Goal: Task Accomplishment & Management: Use online tool/utility

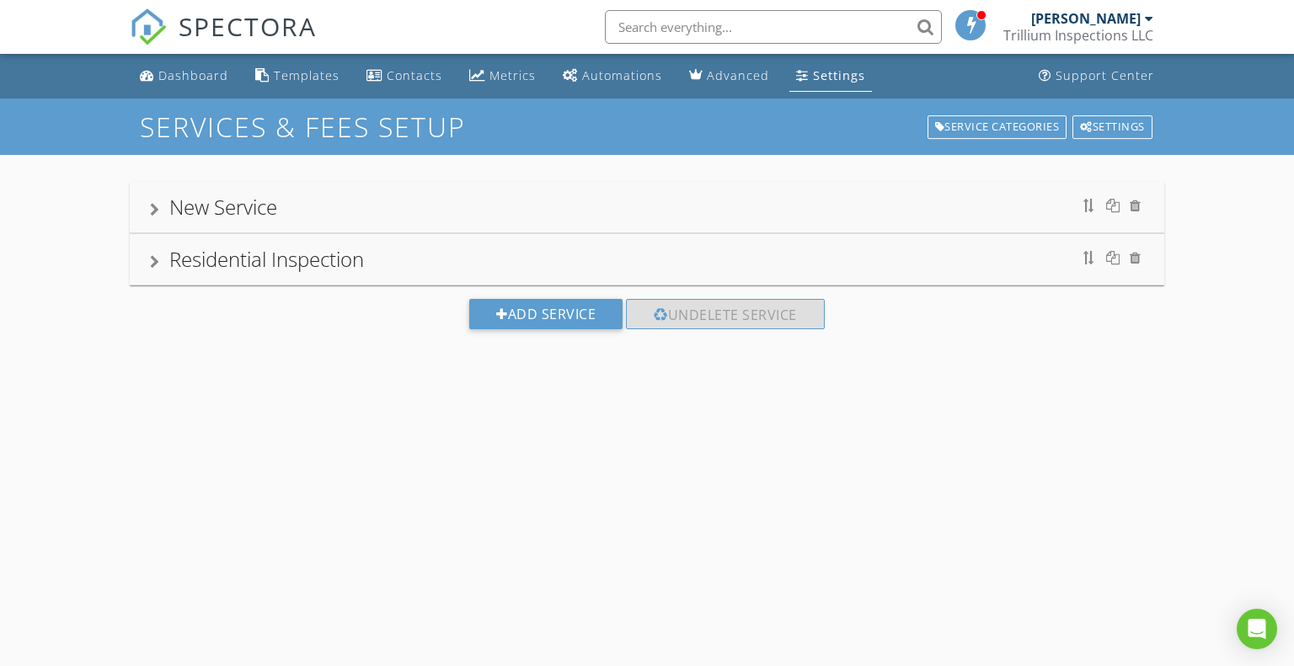
click at [496, 268] on div "Residential Inspection" at bounding box center [647, 259] width 995 height 30
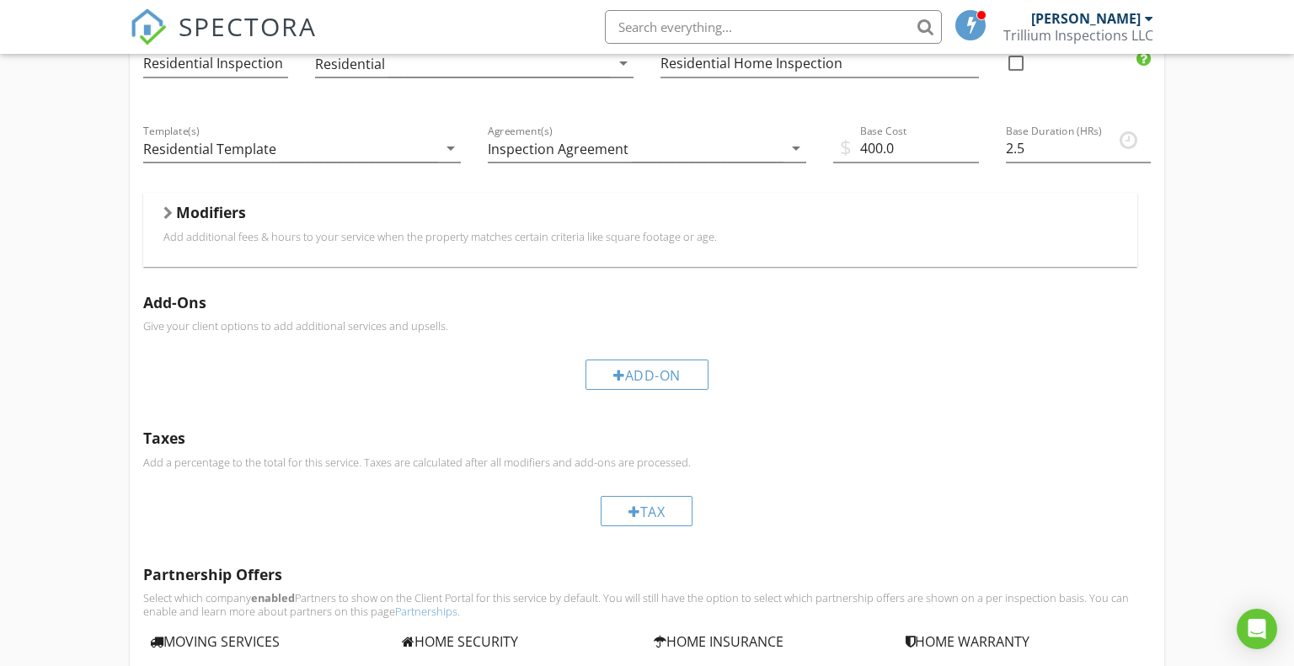
scroll to position [244, 0]
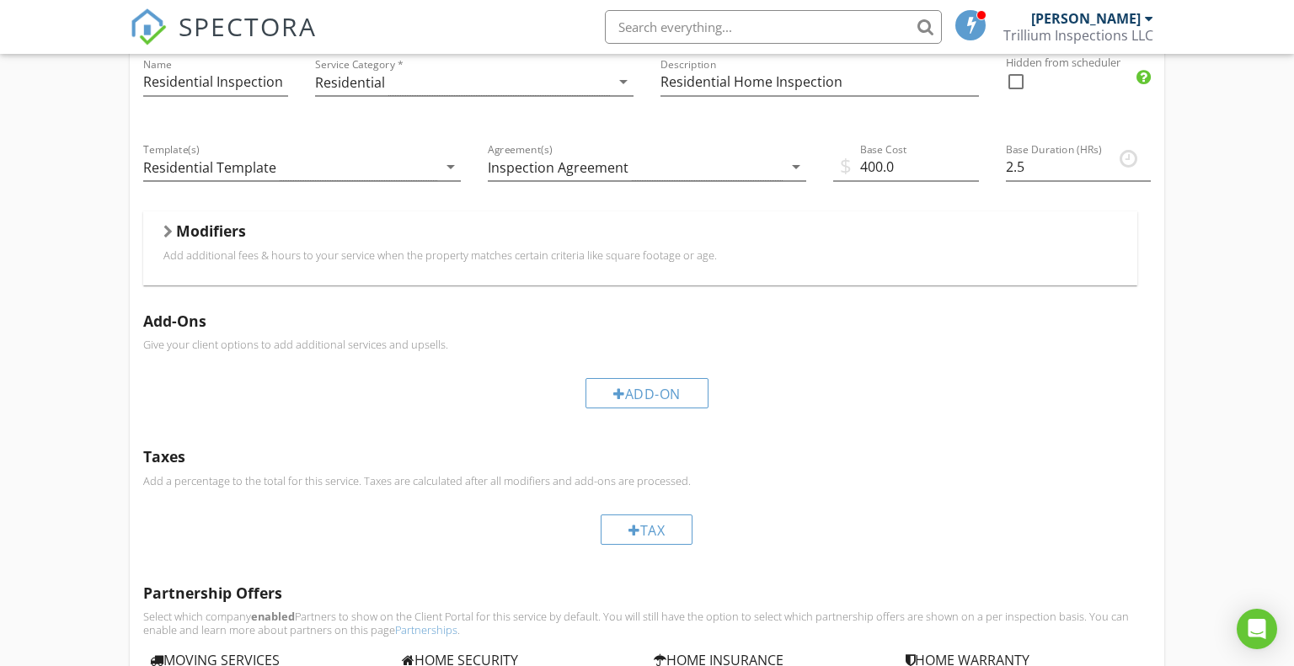
click at [201, 238] on h5 "Modifiers" at bounding box center [211, 230] width 70 height 17
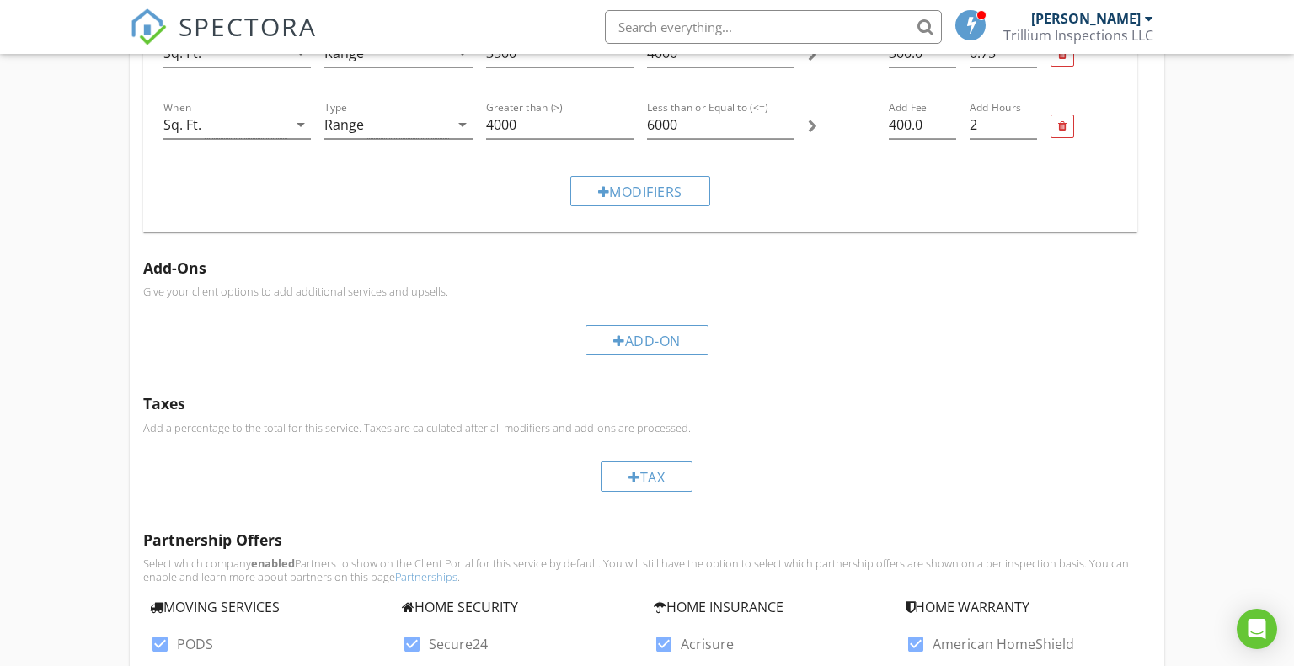
scroll to position [1028, 0]
click at [641, 338] on div "Add-On" at bounding box center [647, 338] width 123 height 30
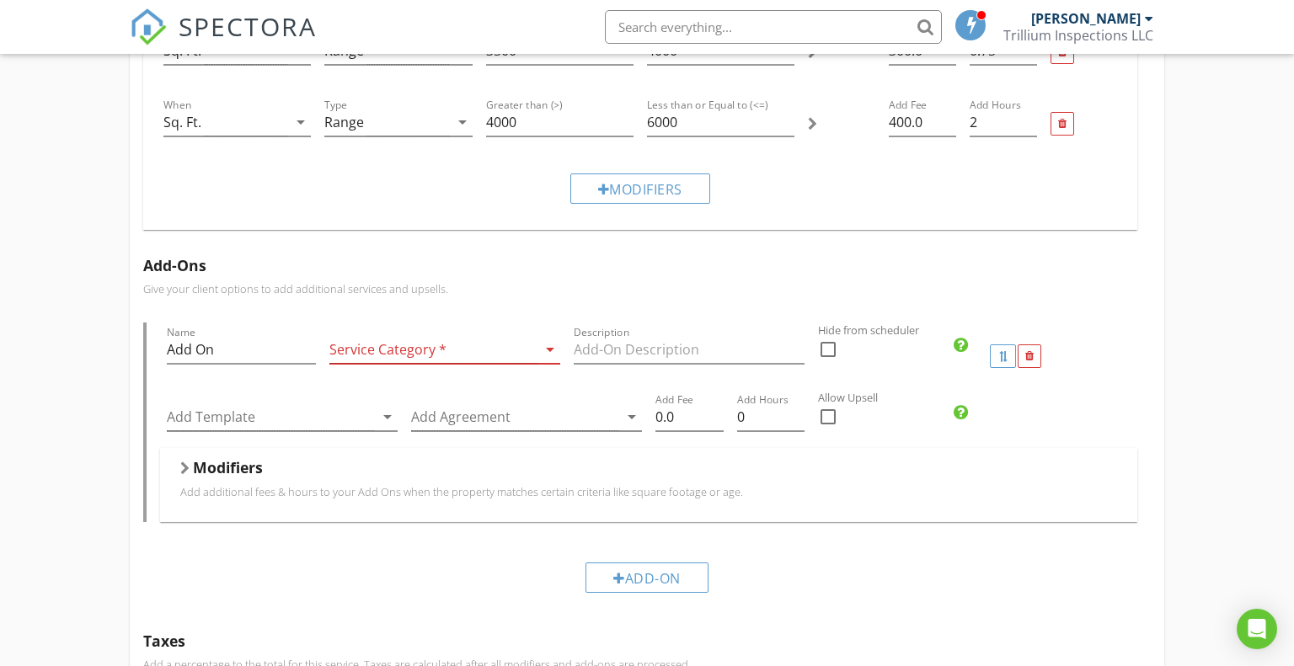
click at [433, 350] on div at bounding box center [432, 350] width 207 height 28
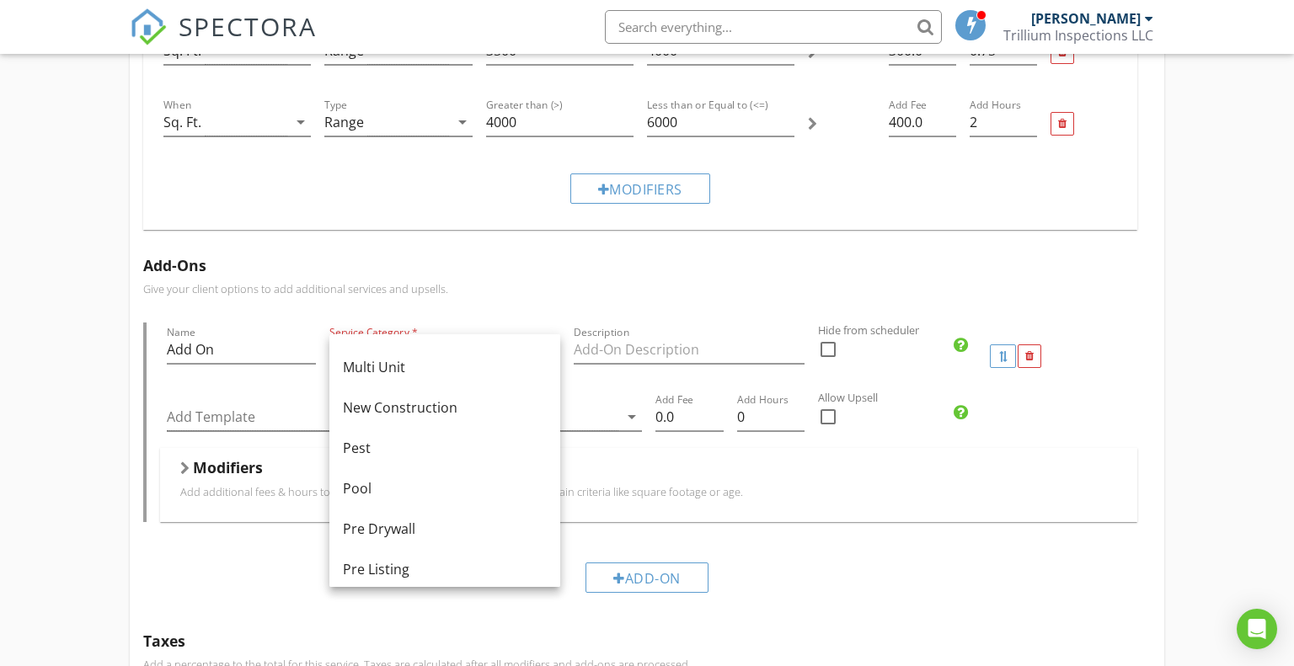
scroll to position [475, 0]
click at [430, 499] on div "Pool" at bounding box center [445, 493] width 204 height 20
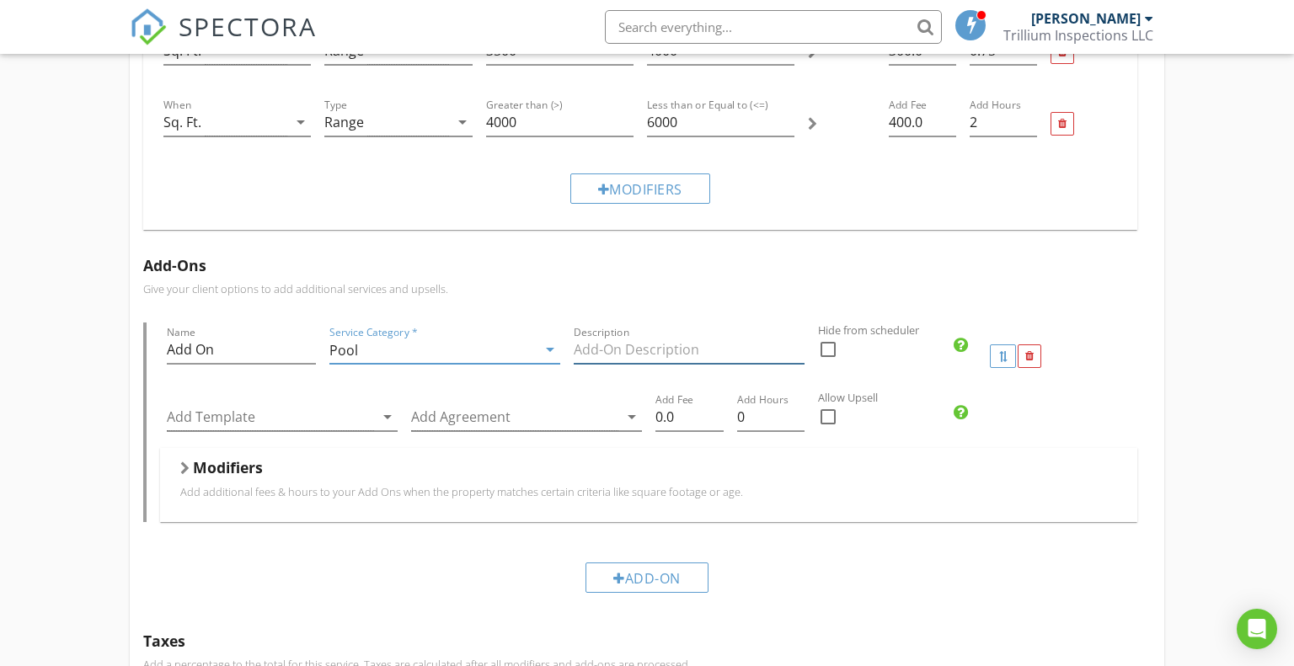
click at [709, 356] on input "Description" at bounding box center [689, 350] width 231 height 28
click at [625, 419] on icon "arrow_drop_down" at bounding box center [632, 417] width 20 height 20
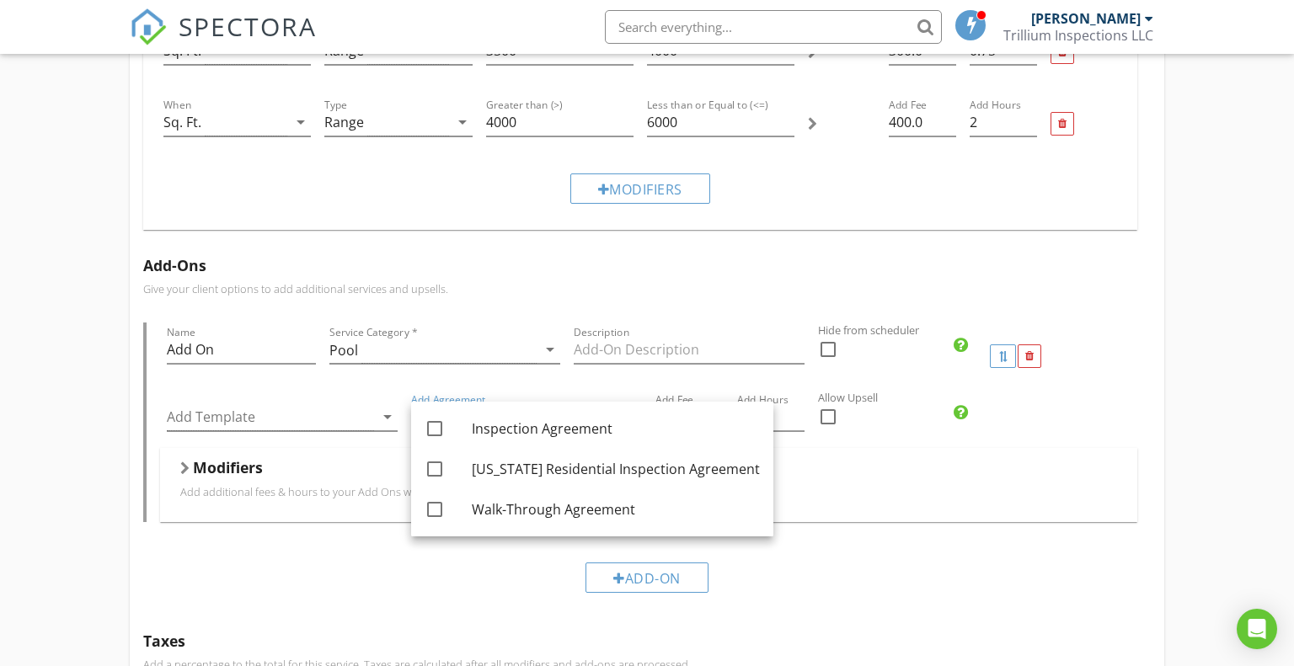
click at [787, 501] on div "Modifiers Add additional fees & hours to your Add Ons when the property matches…" at bounding box center [649, 484] width 938 height 53
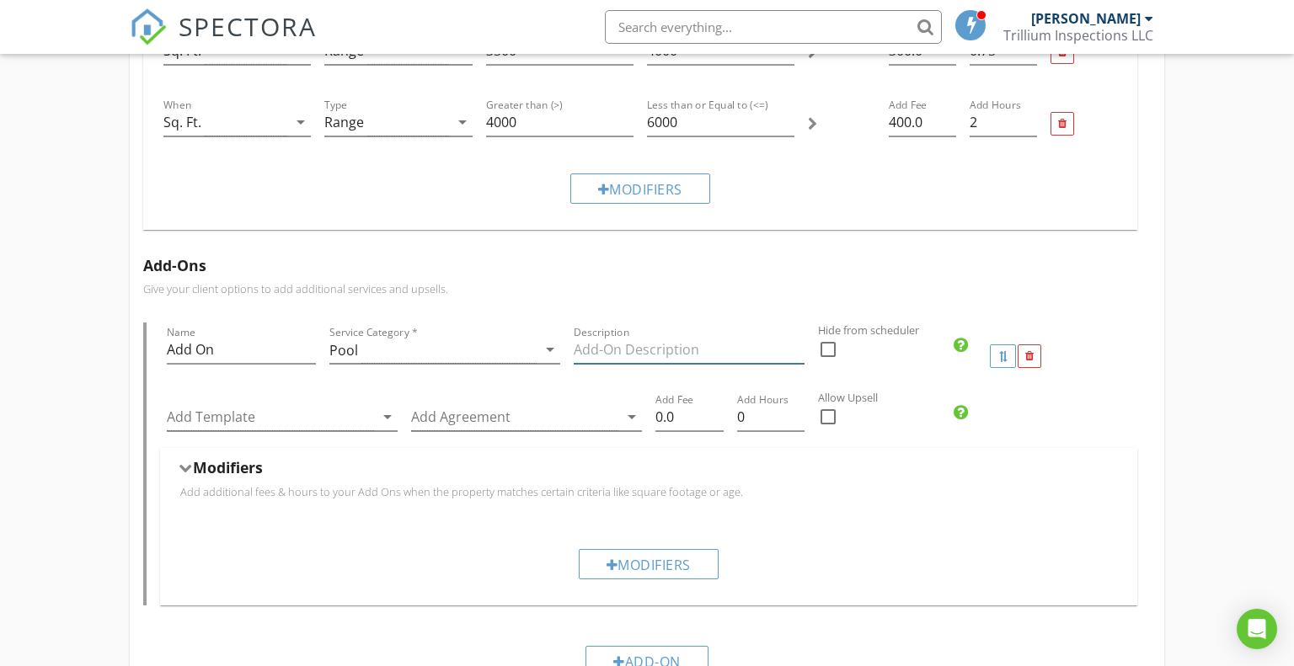
click at [723, 355] on input "Description" at bounding box center [689, 350] width 231 height 28
type input "Pool and/or spa"
click at [694, 416] on input "0.0" at bounding box center [689, 418] width 68 height 28
type input "0"
type input "100.00"
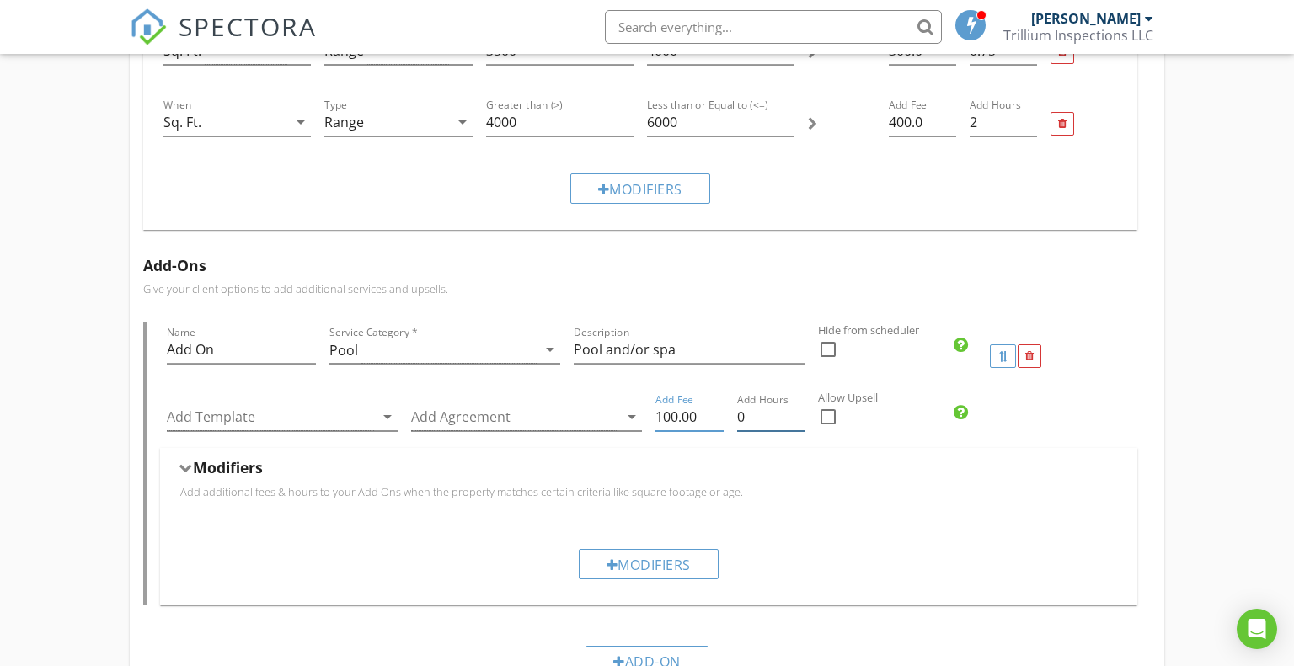
click at [757, 420] on input "0" at bounding box center [771, 418] width 68 height 28
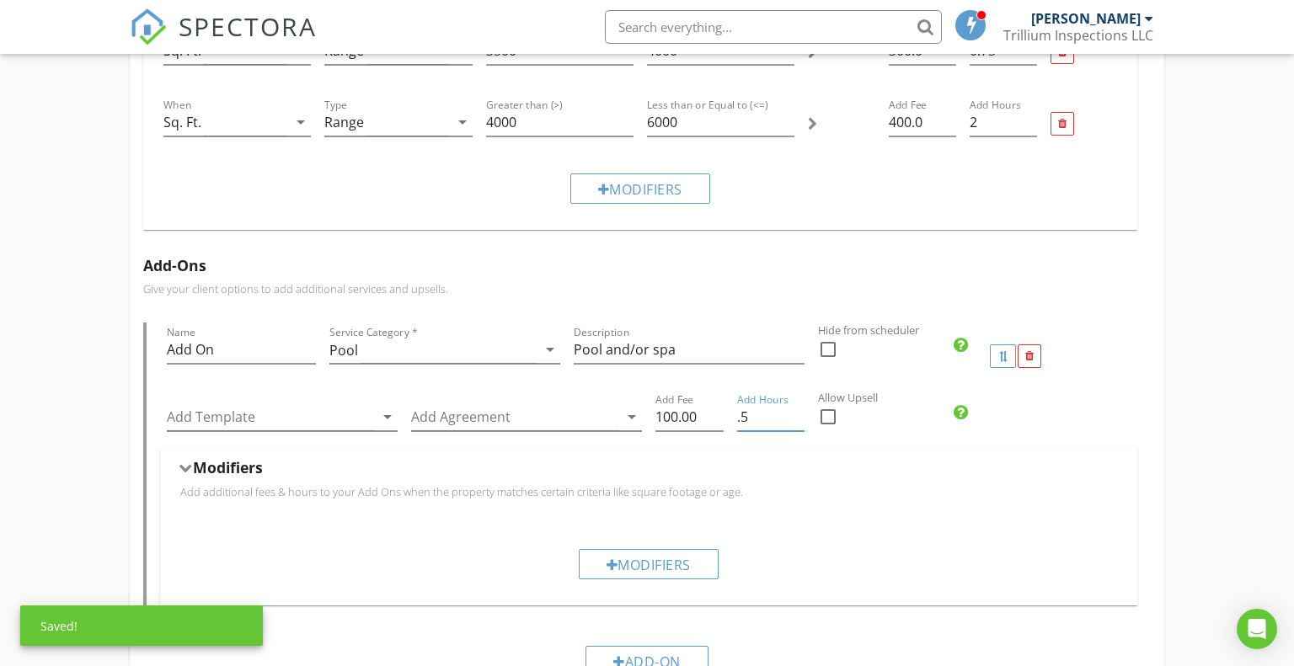
type input ".5"
click at [880, 468] on div "Modifiers" at bounding box center [649, 471] width 938 height 26
click at [827, 419] on div at bounding box center [828, 417] width 29 height 29
checkbox input "true"
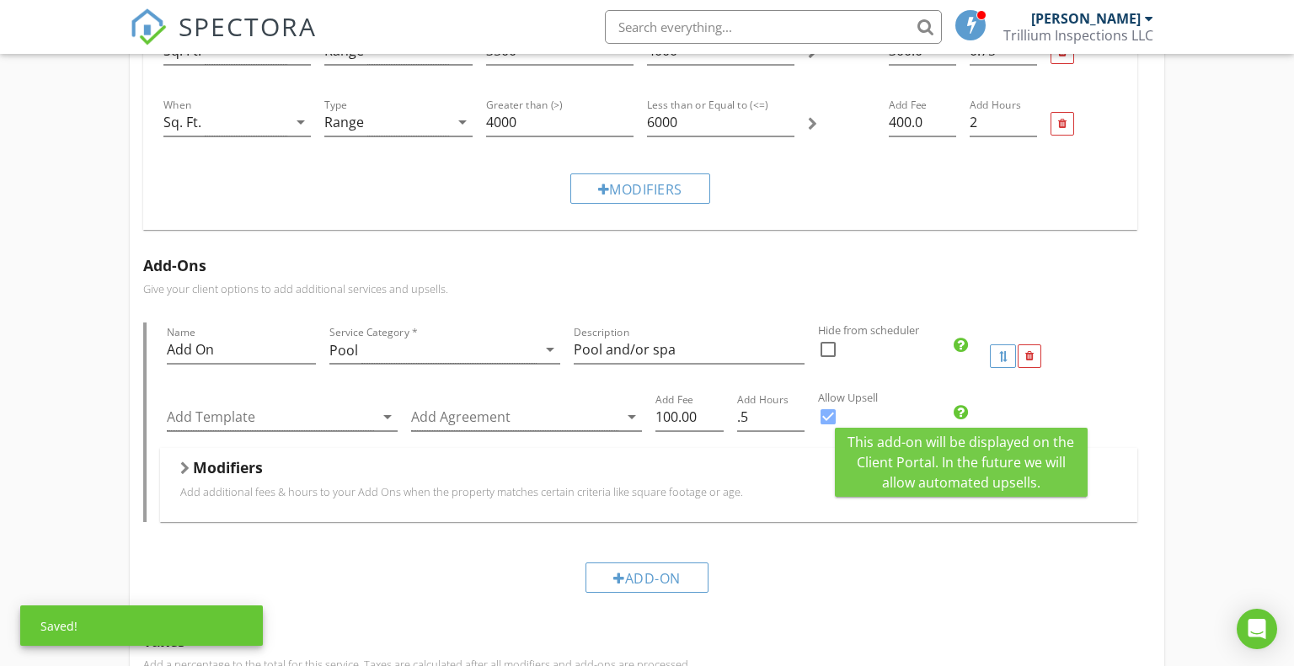
click at [960, 413] on icon at bounding box center [961, 412] width 14 height 17
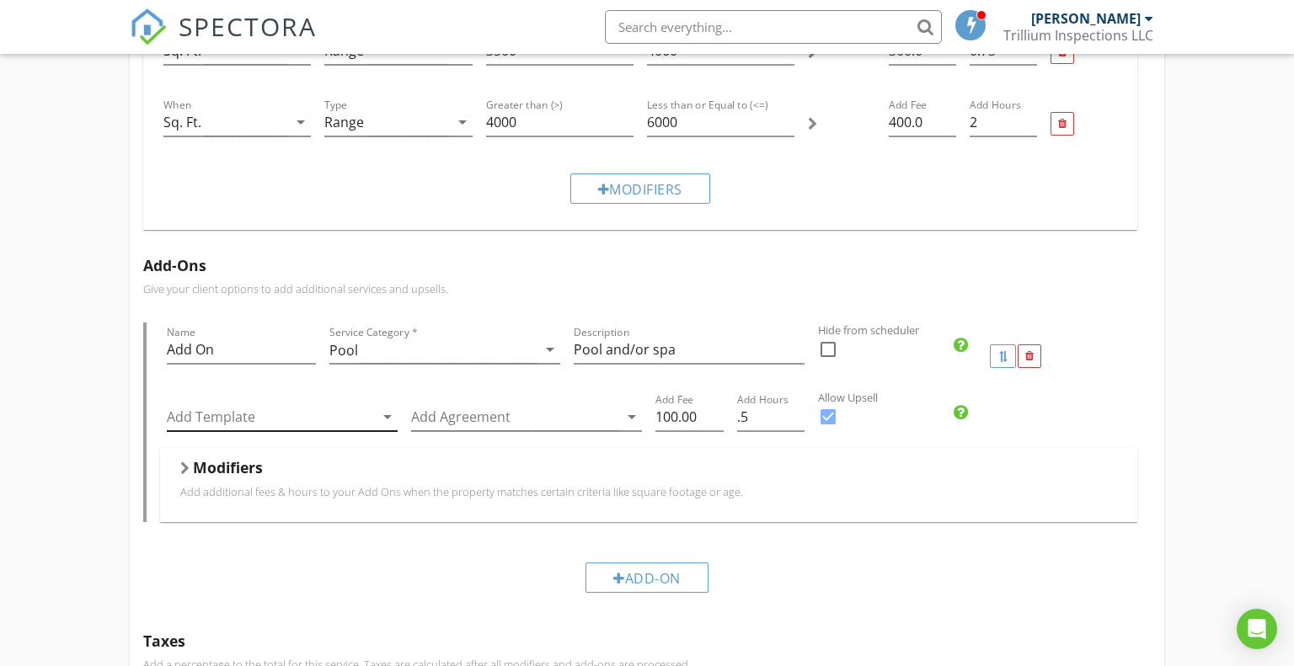
click at [362, 425] on div at bounding box center [270, 418] width 207 height 28
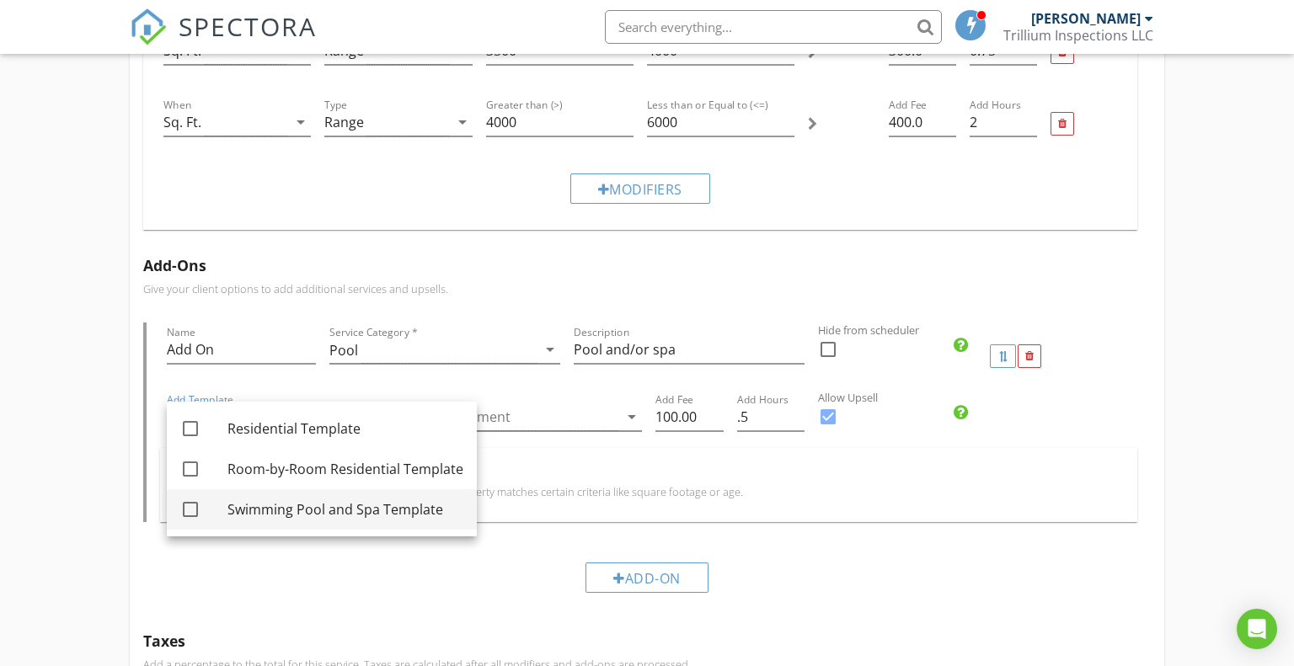
click at [387, 516] on div "Swimming Pool and Spa Template" at bounding box center [345, 510] width 236 height 20
checkbox input "true"
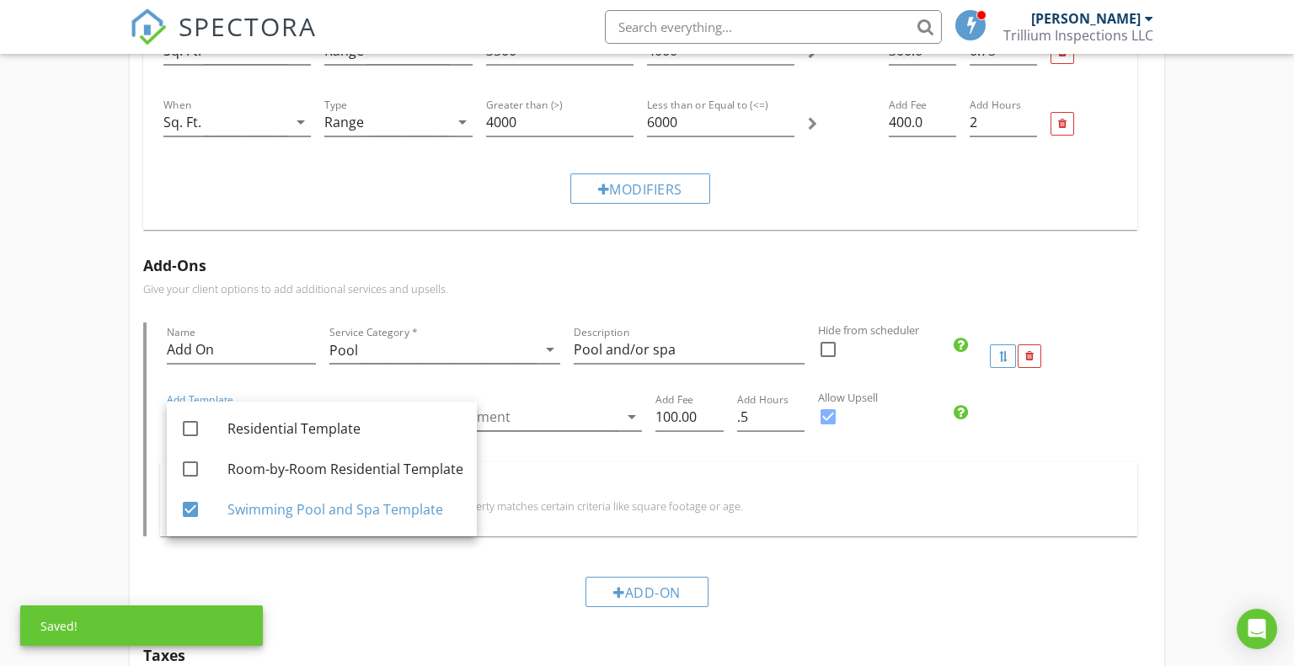
click at [602, 466] on div "Modifiers Add additional fees & hours to your Add Ons when the property matches…" at bounding box center [649, 499] width 978 height 73
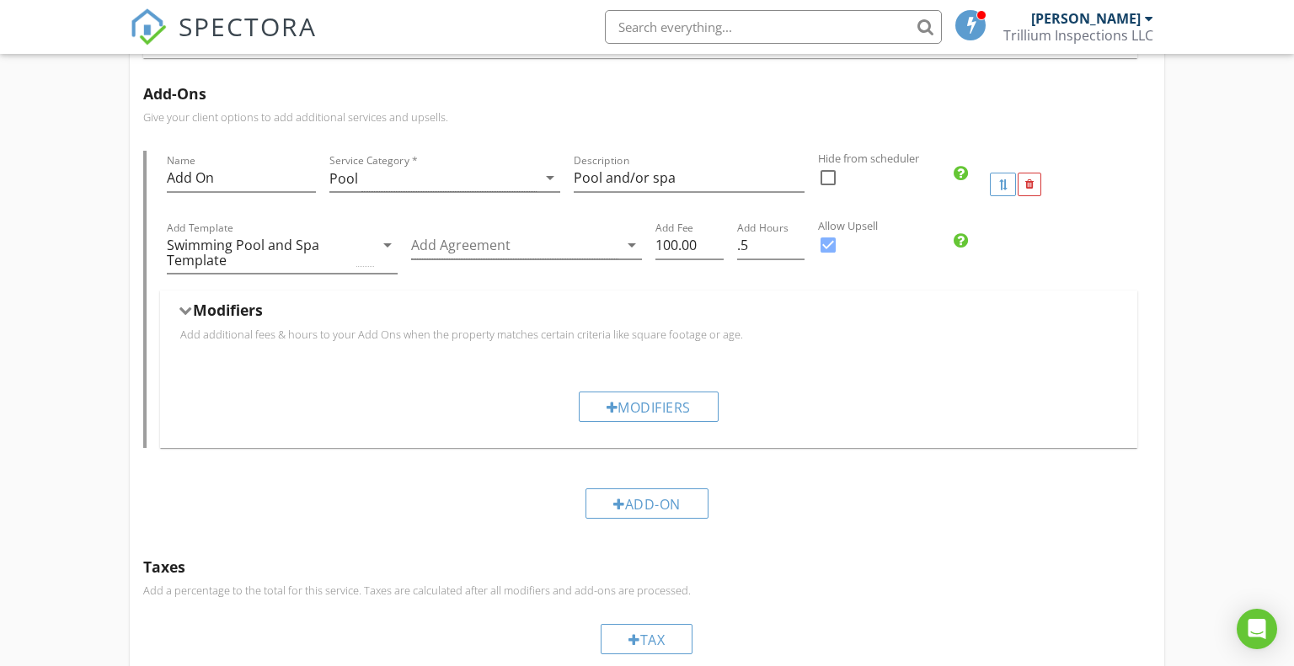
scroll to position [1201, 0]
click at [680, 508] on div "Add-On" at bounding box center [647, 502] width 123 height 30
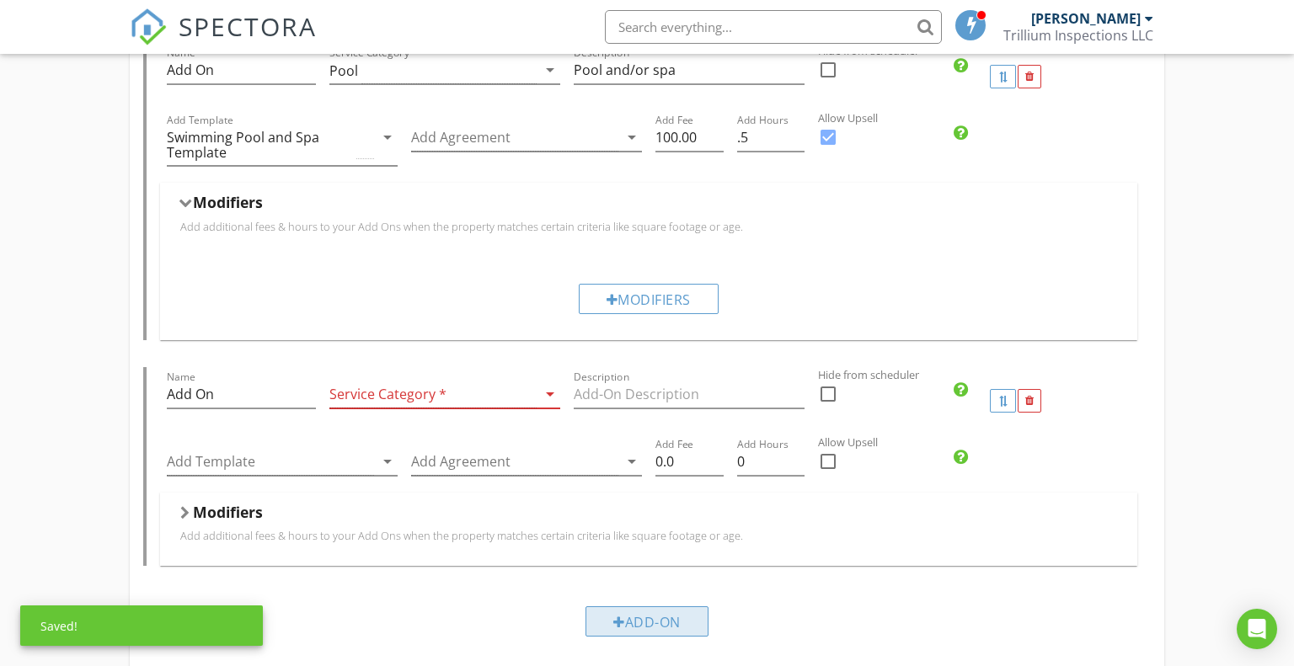
scroll to position [1308, 0]
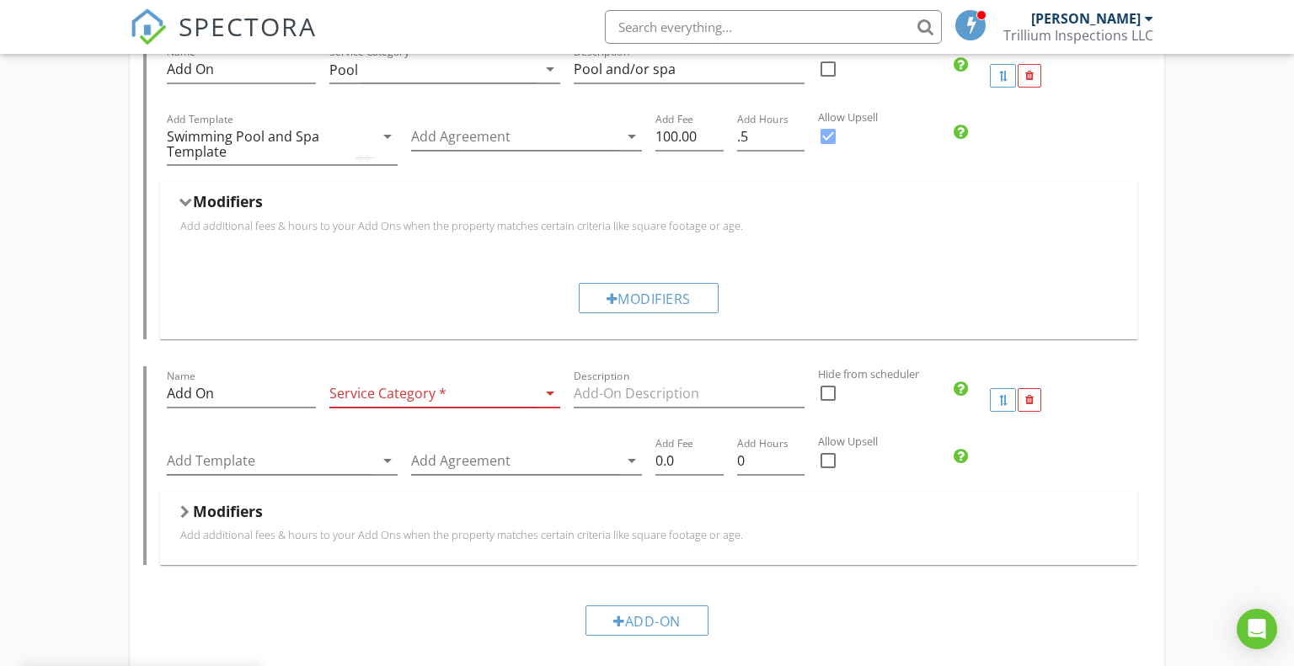
click at [541, 393] on icon "arrow_drop_down" at bounding box center [550, 393] width 20 height 20
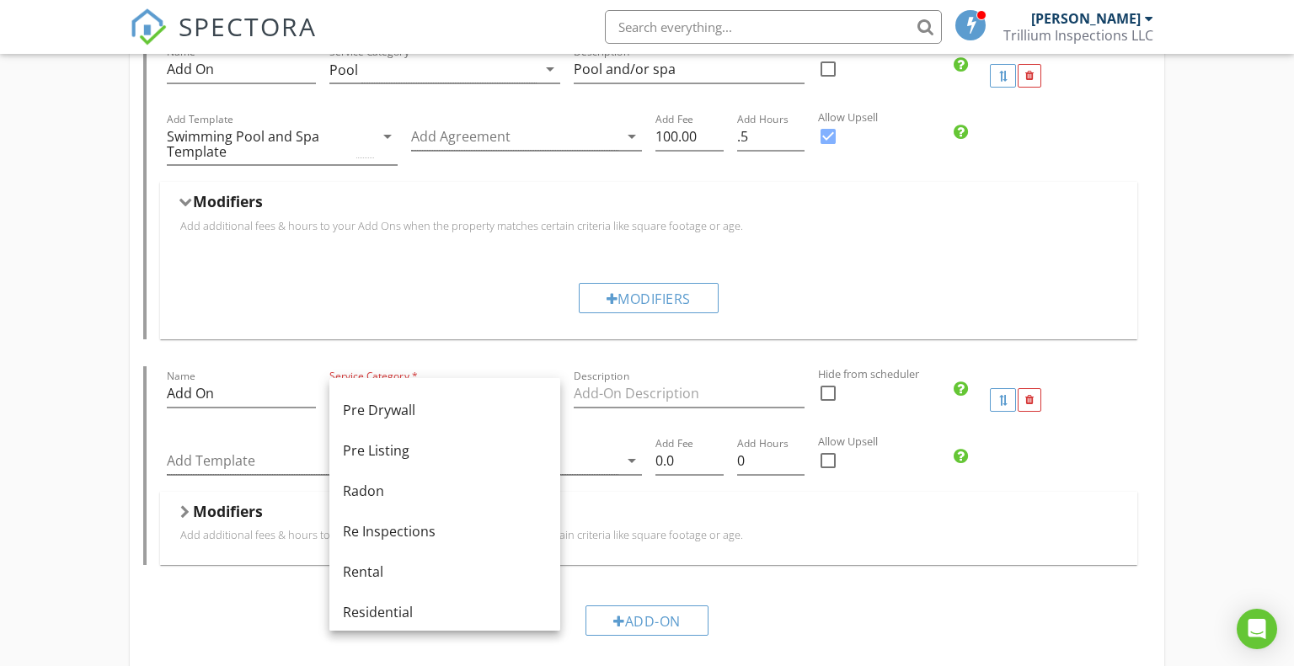
scroll to position [644, 0]
click at [506, 494] on div "Radon" at bounding box center [445, 489] width 204 height 20
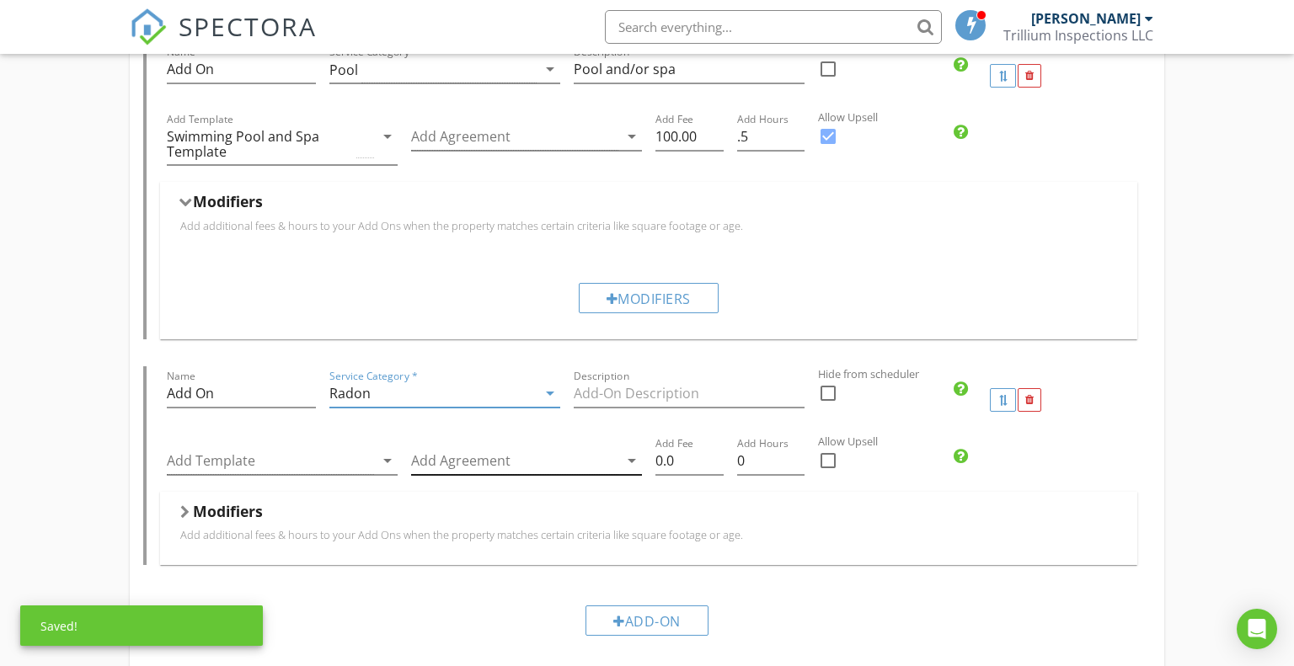
click at [493, 459] on div at bounding box center [514, 461] width 207 height 28
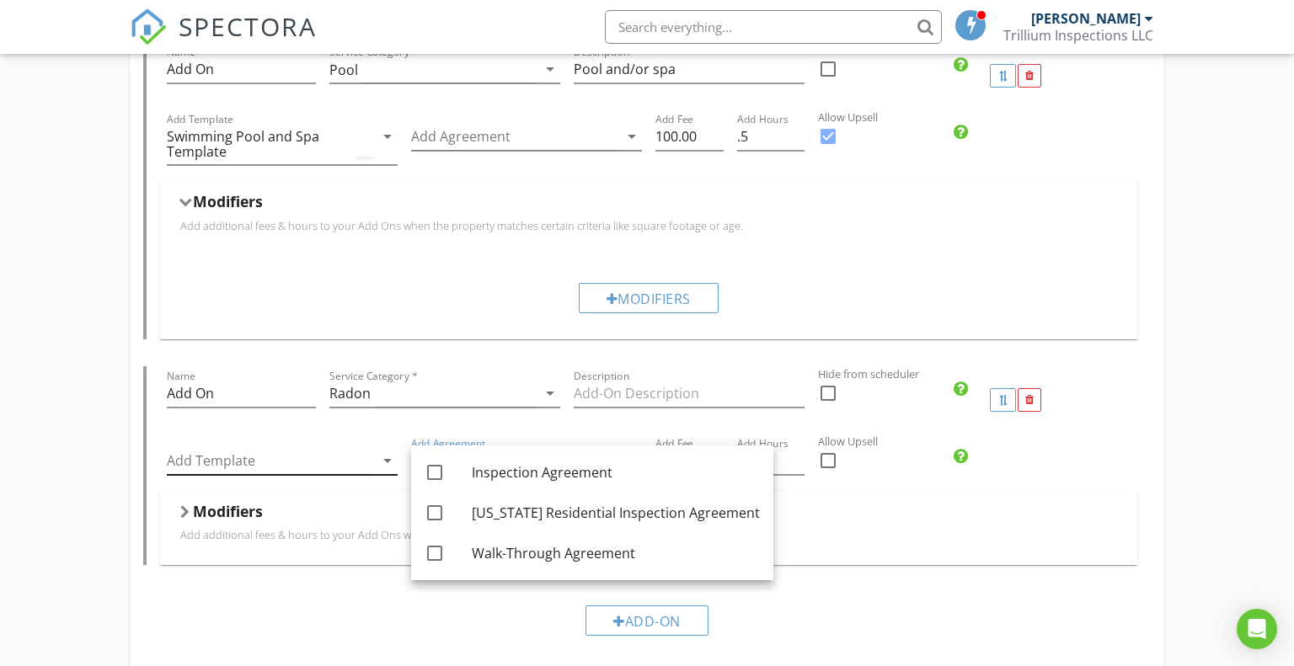
click at [386, 463] on icon "arrow_drop_down" at bounding box center [387, 461] width 20 height 20
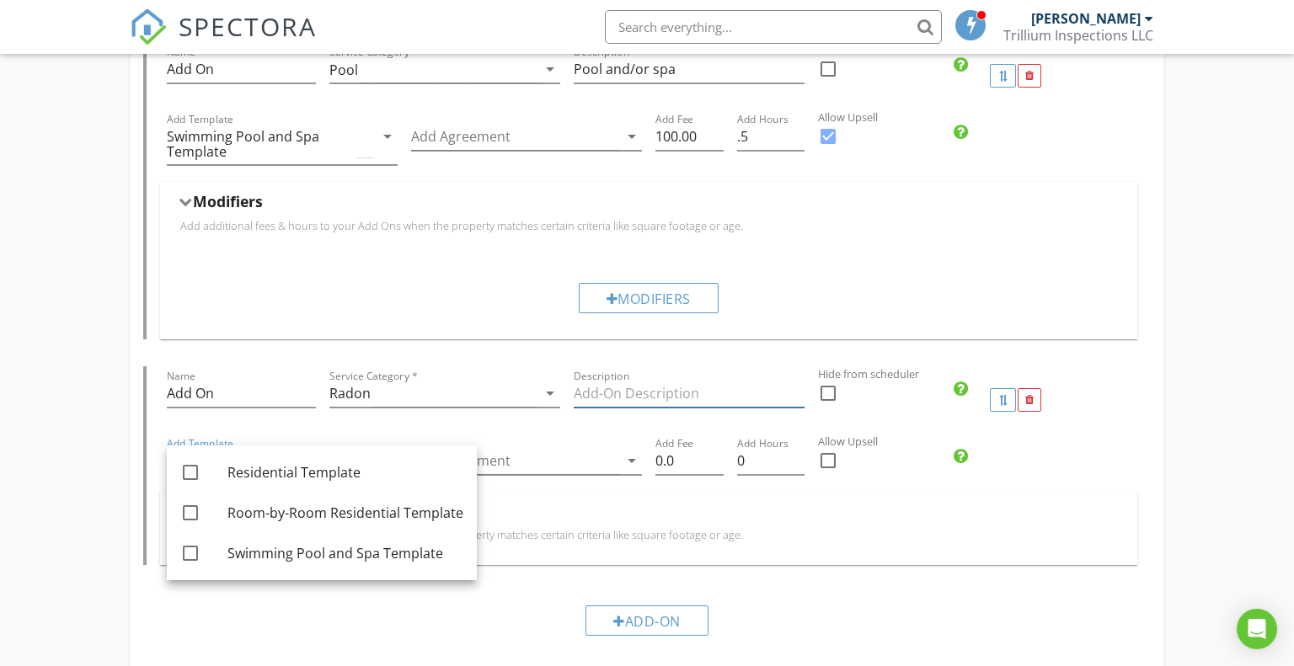
click at [634, 399] on input "Description" at bounding box center [689, 394] width 231 height 28
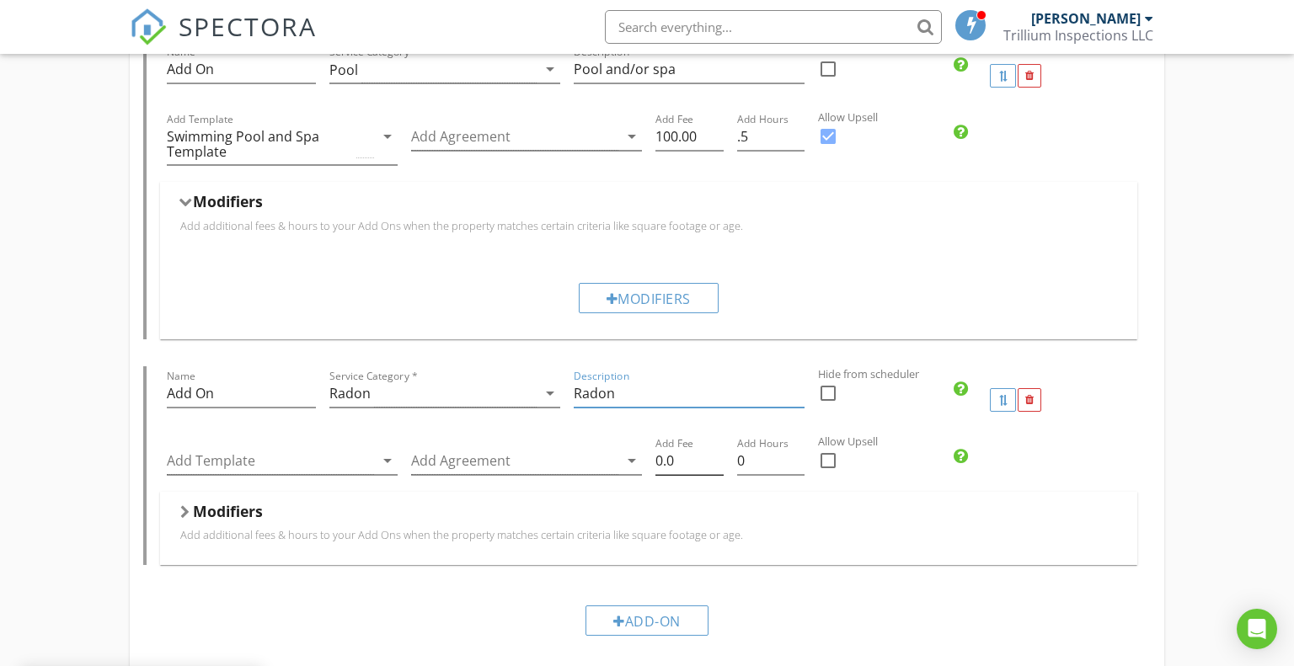
type input "Radon"
click at [704, 459] on input "0.0" at bounding box center [689, 461] width 68 height 28
type input "0"
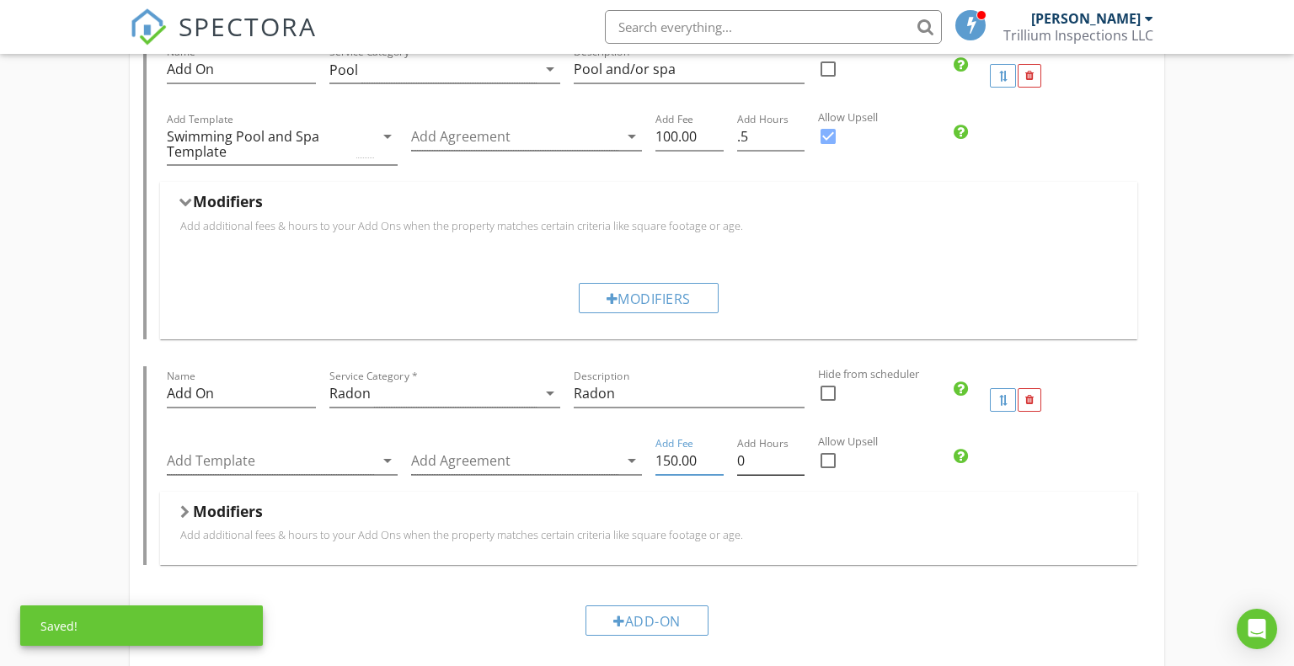
type input "150.00"
click at [764, 460] on input "0" at bounding box center [771, 461] width 68 height 28
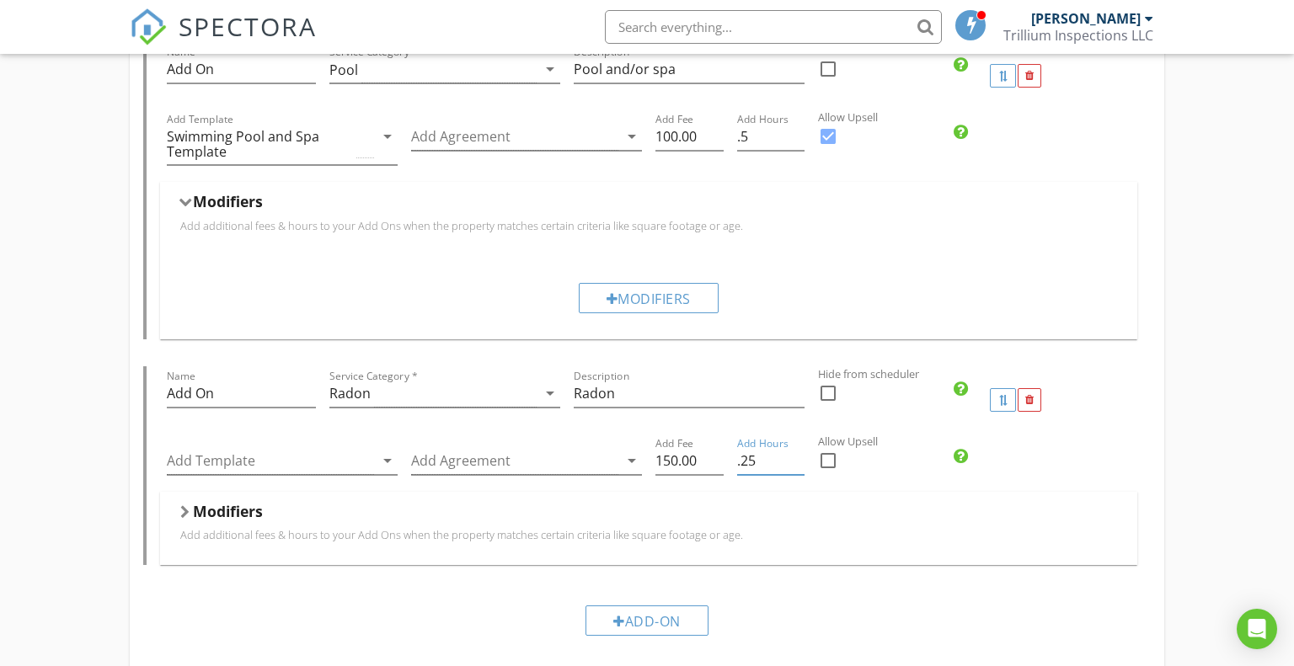
type input ".25"
click at [829, 463] on div at bounding box center [828, 461] width 29 height 29
checkbox input "true"
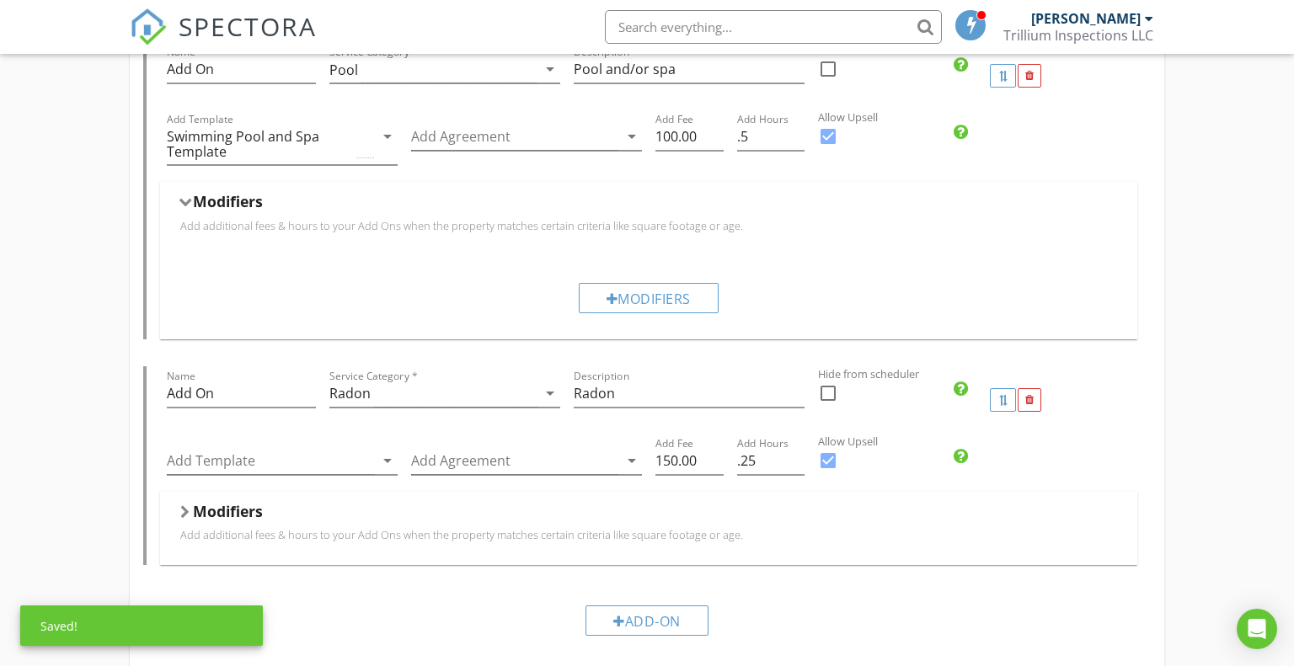
click at [883, 497] on div "Modifiers Add additional fees & hours to your Add Ons when the property matches…" at bounding box center [649, 528] width 978 height 73
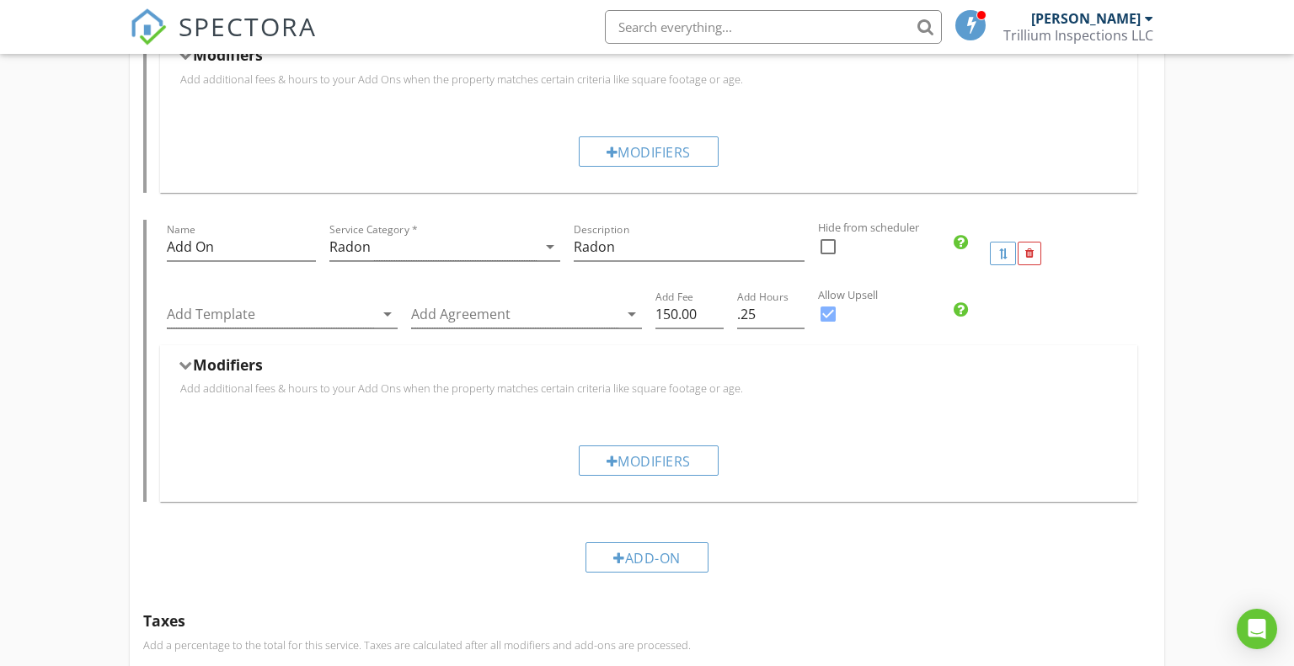
scroll to position [1456, 0]
click at [646, 559] on div "Add-On" at bounding box center [647, 557] width 123 height 30
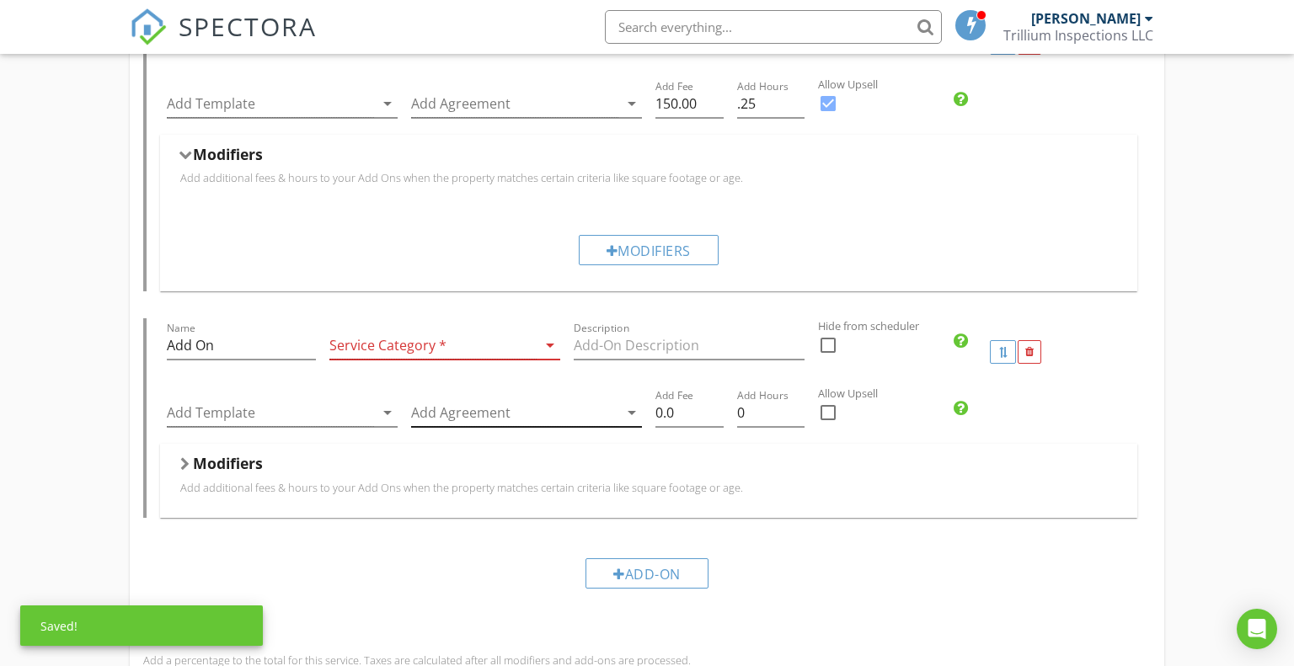
scroll to position [1667, 0]
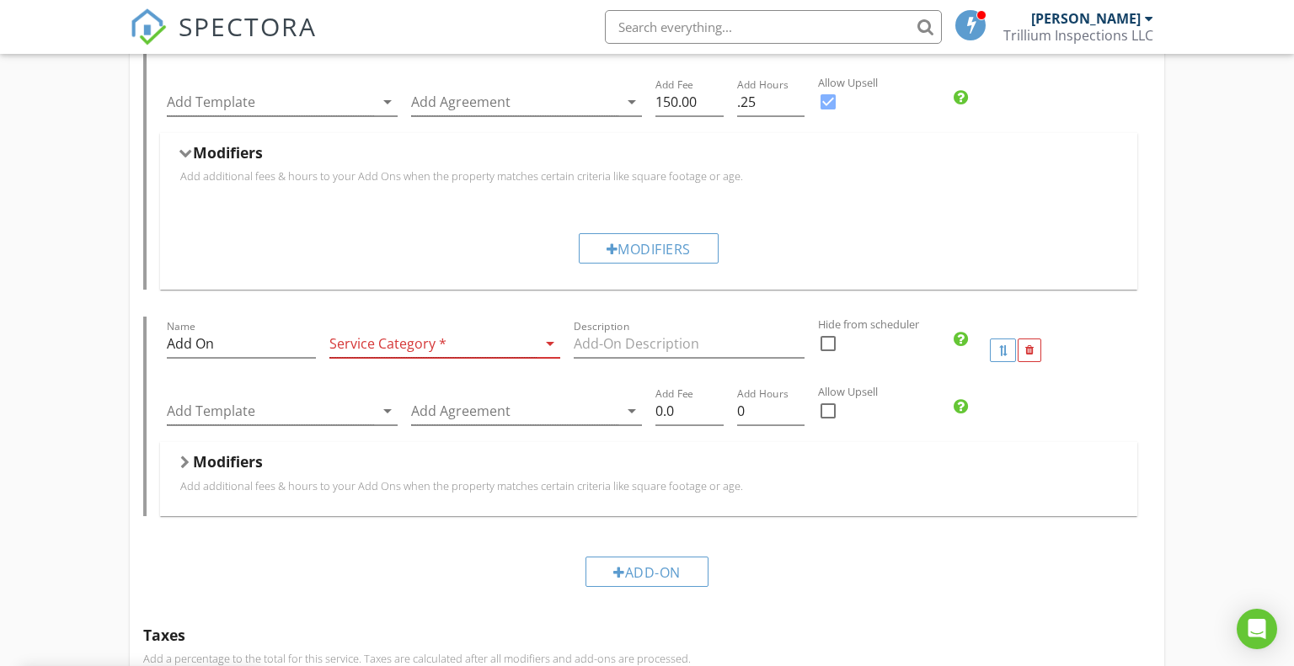
click at [516, 350] on div at bounding box center [432, 344] width 207 height 28
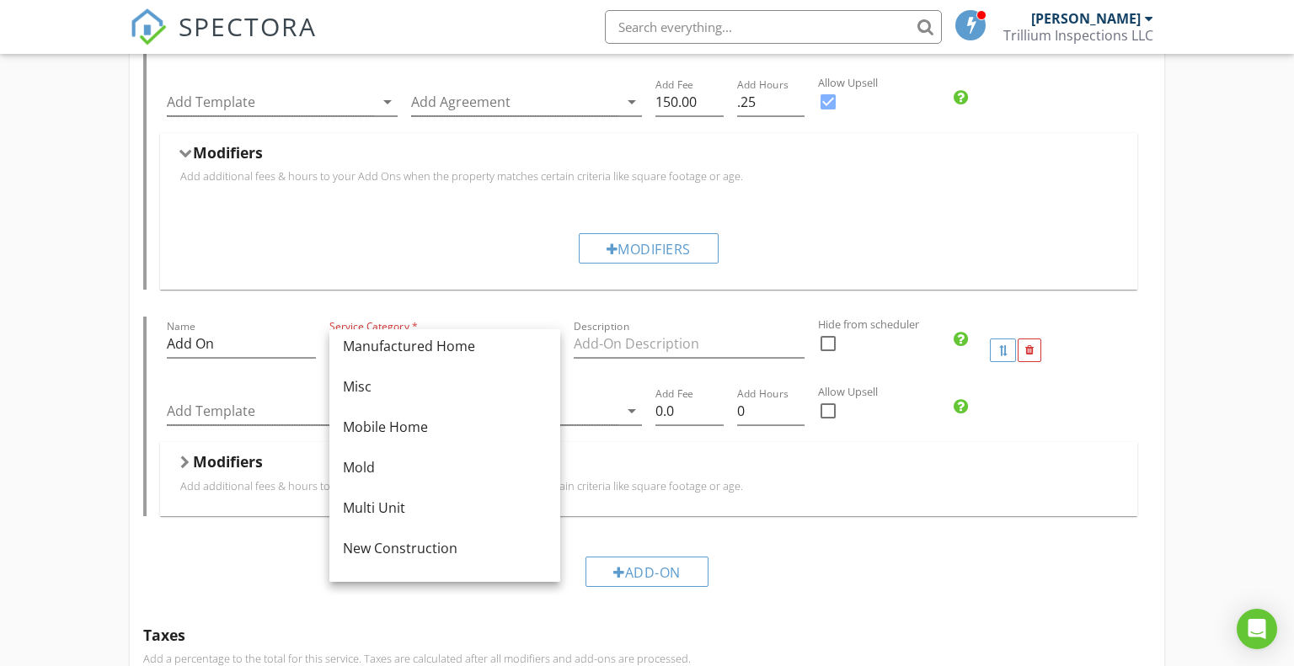
scroll to position [332, 0]
click at [468, 469] on div "Mold" at bounding box center [445, 469] width 204 height 20
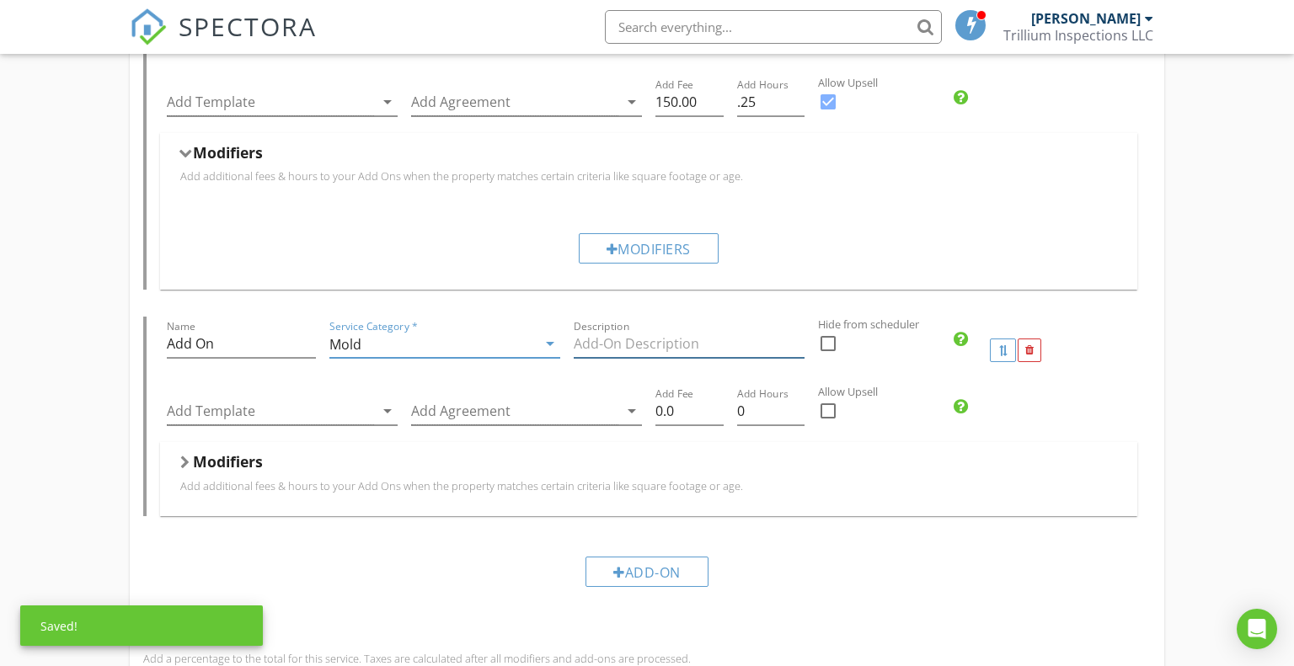
click at [748, 349] on input "Description" at bounding box center [689, 344] width 231 height 28
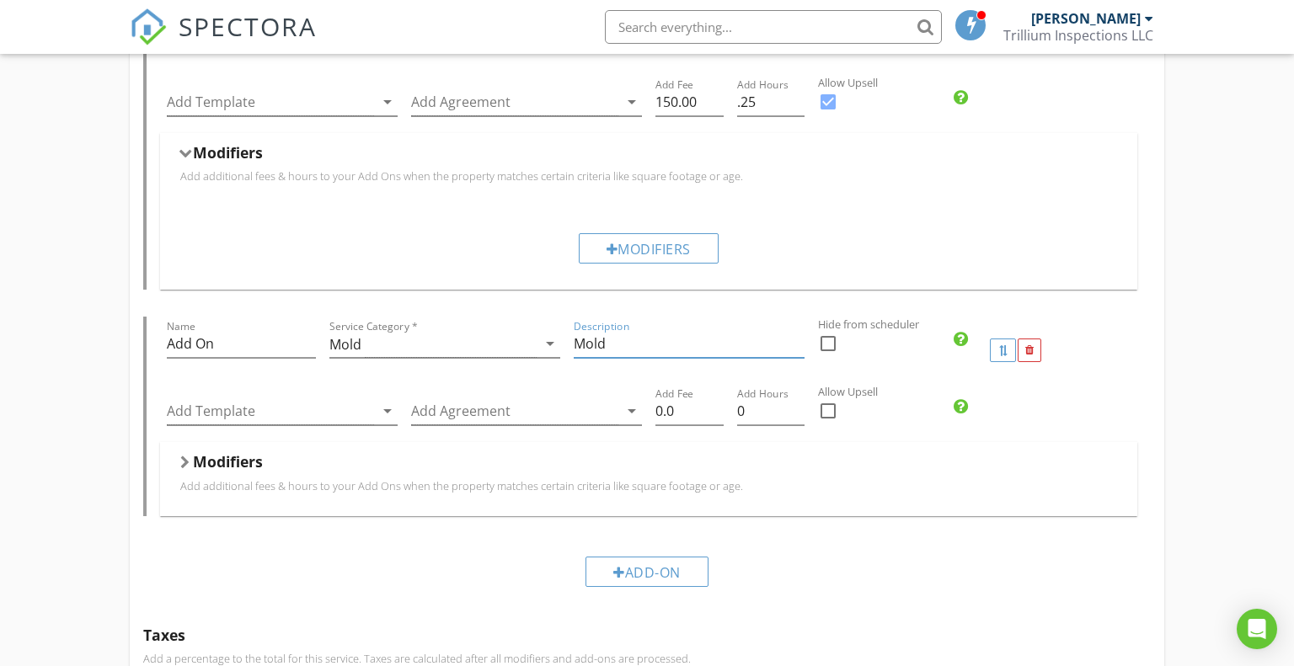
type input "Mold"
click at [832, 408] on div at bounding box center [828, 411] width 29 height 29
checkbox input "true"
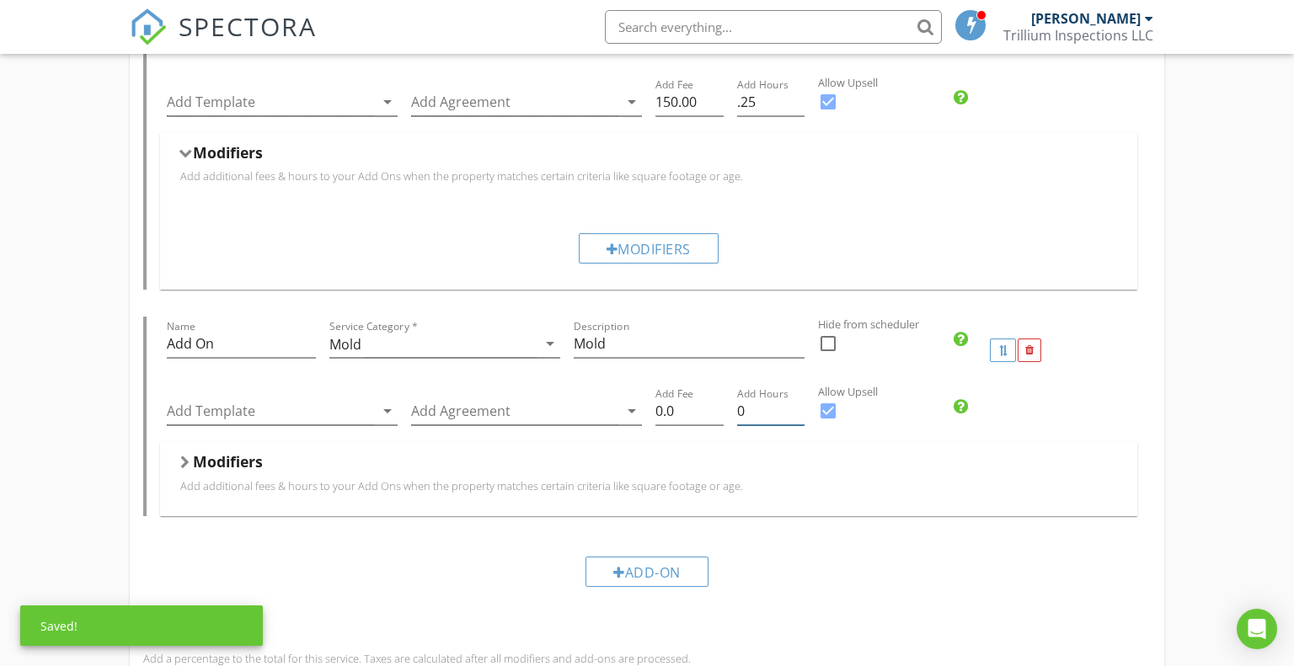
click at [773, 415] on input "0" at bounding box center [771, 412] width 68 height 28
type input ".25"
click at [695, 412] on input "0.0" at bounding box center [689, 412] width 68 height 28
type input "0"
type input "150.00"
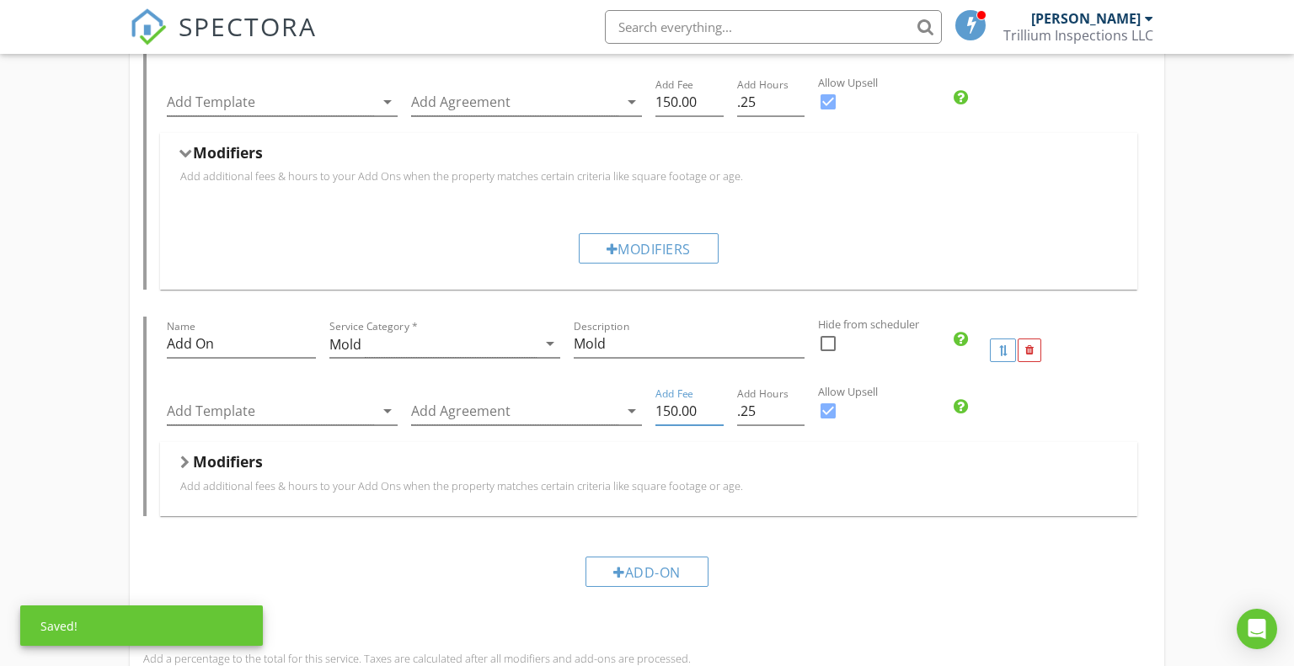
click at [750, 455] on div "Modifiers" at bounding box center [649, 465] width 938 height 26
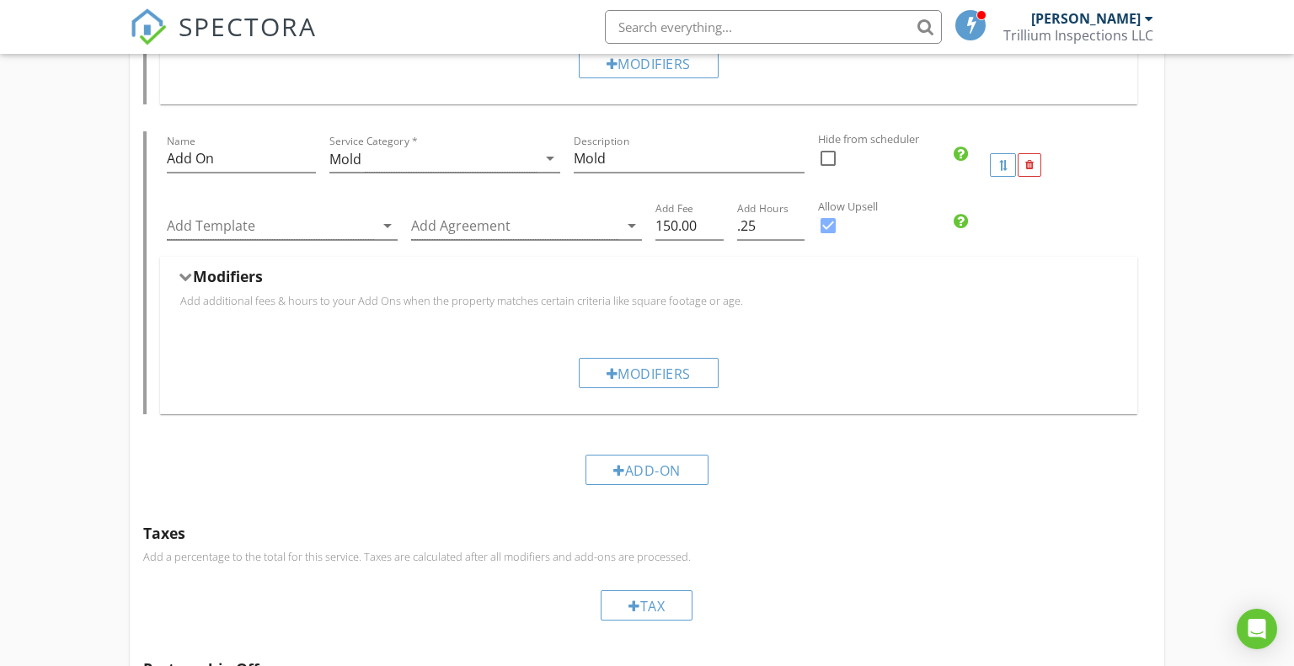
scroll to position [1854, 0]
click at [644, 465] on div "Add-On" at bounding box center [647, 469] width 123 height 30
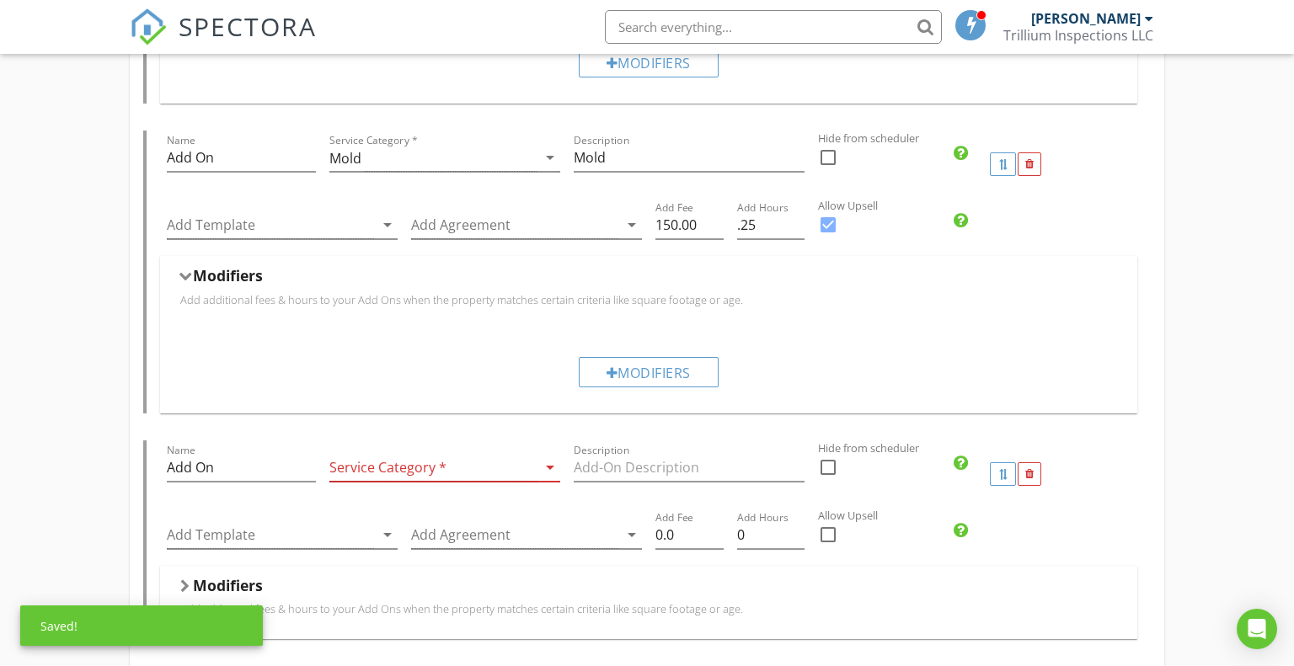
click at [828, 224] on div at bounding box center [828, 225] width 29 height 29
checkbox input "false"
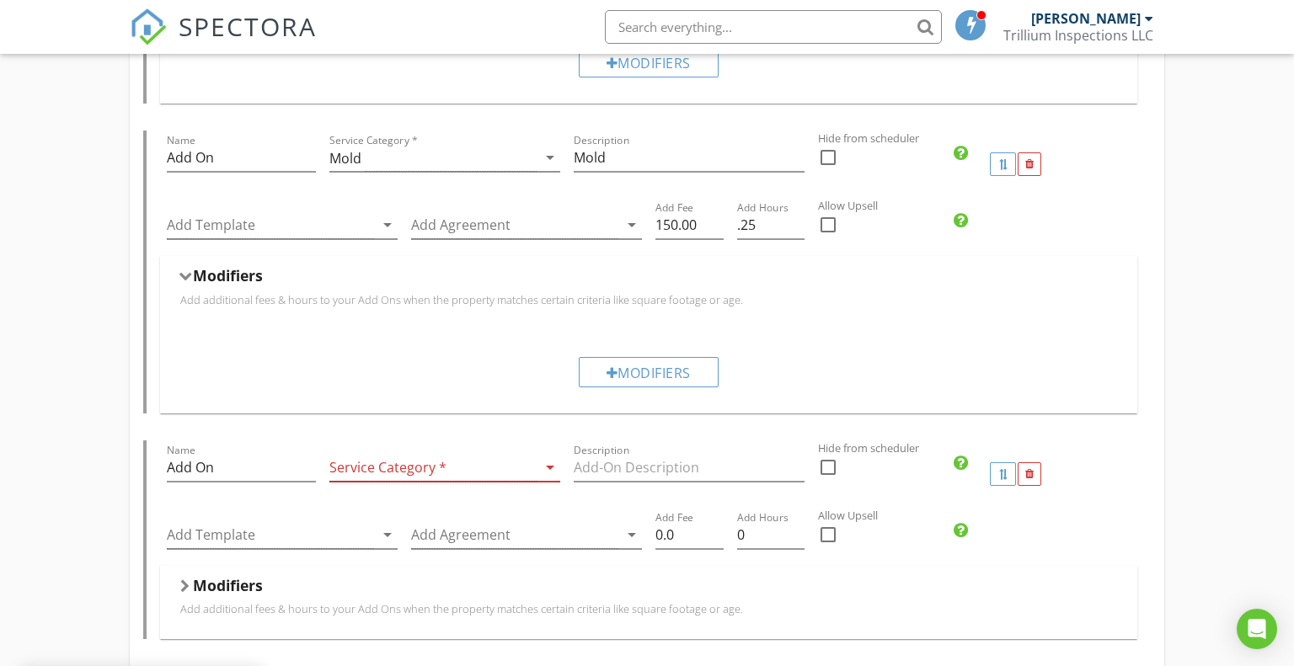
click at [827, 157] on div at bounding box center [828, 157] width 29 height 29
checkbox input "true"
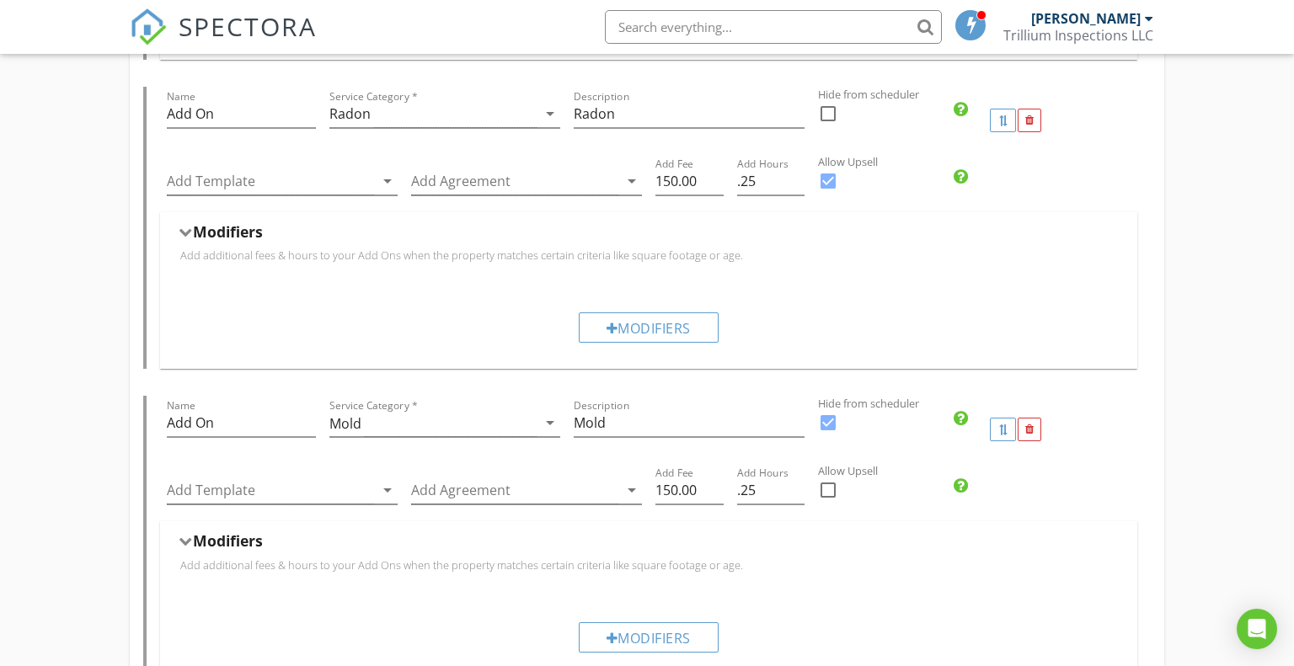
scroll to position [1540, 0]
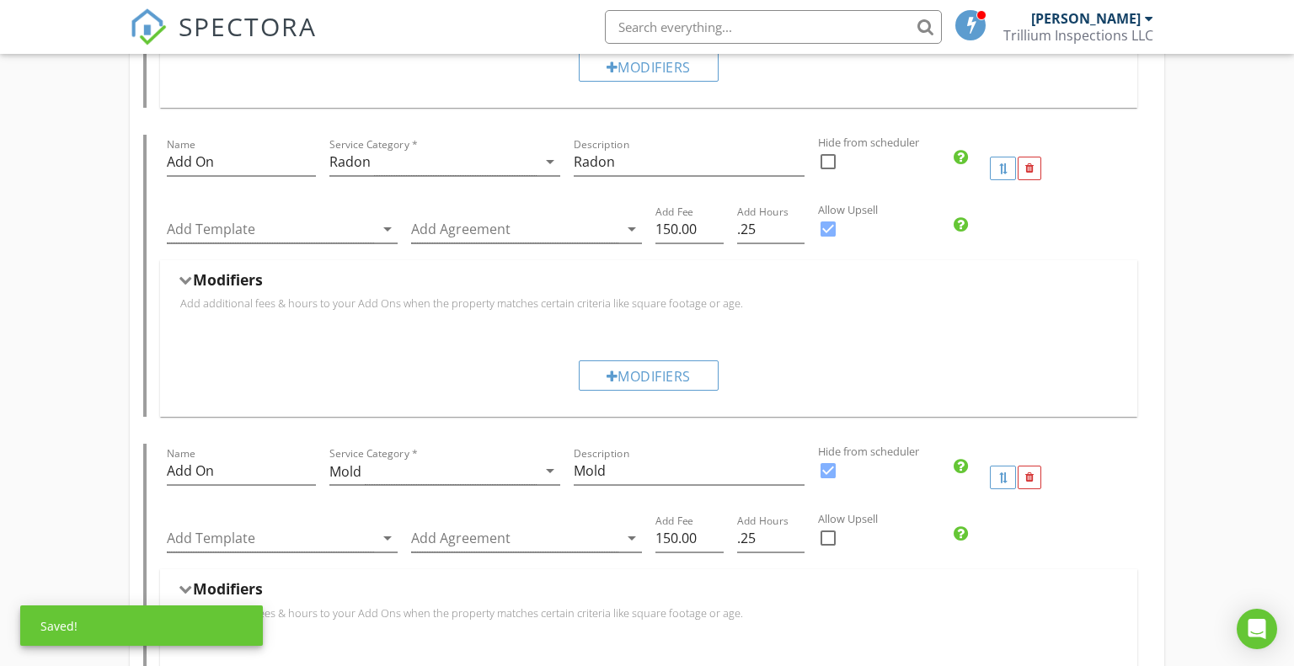
click at [827, 157] on div at bounding box center [828, 161] width 29 height 29
checkbox input "true"
click at [829, 227] on div at bounding box center [828, 229] width 29 height 29
checkbox input "false"
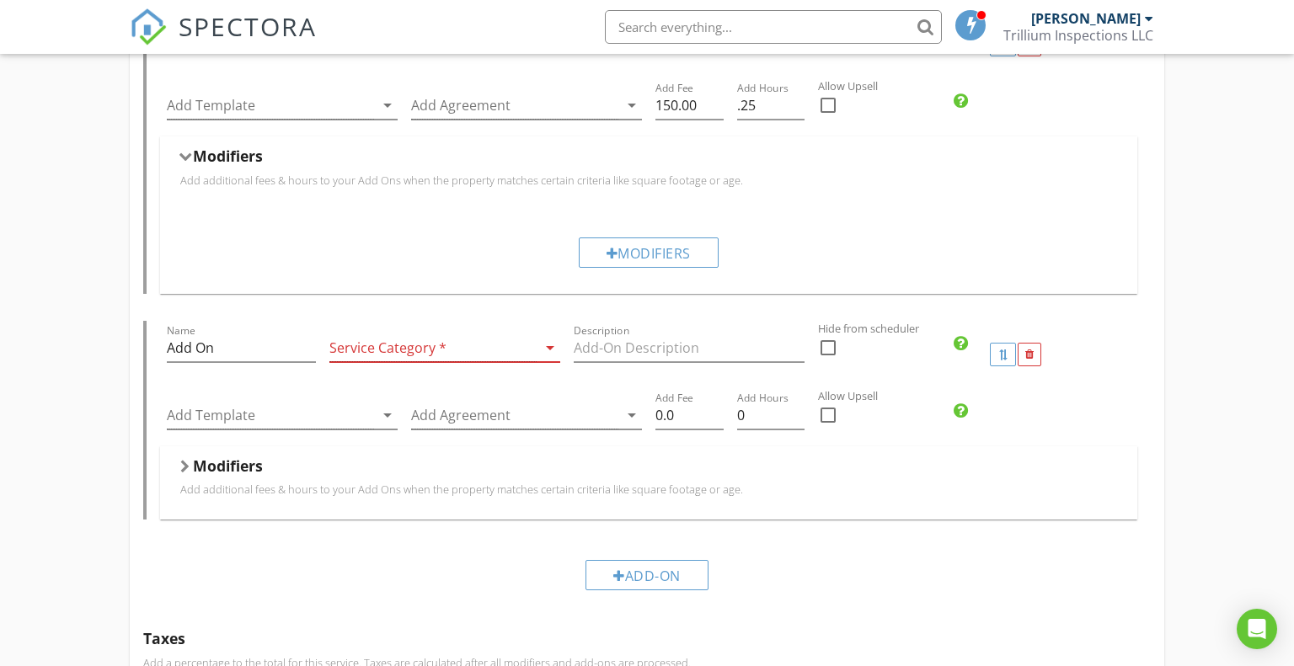
scroll to position [1978, 0]
click at [489, 340] on div at bounding box center [432, 343] width 207 height 28
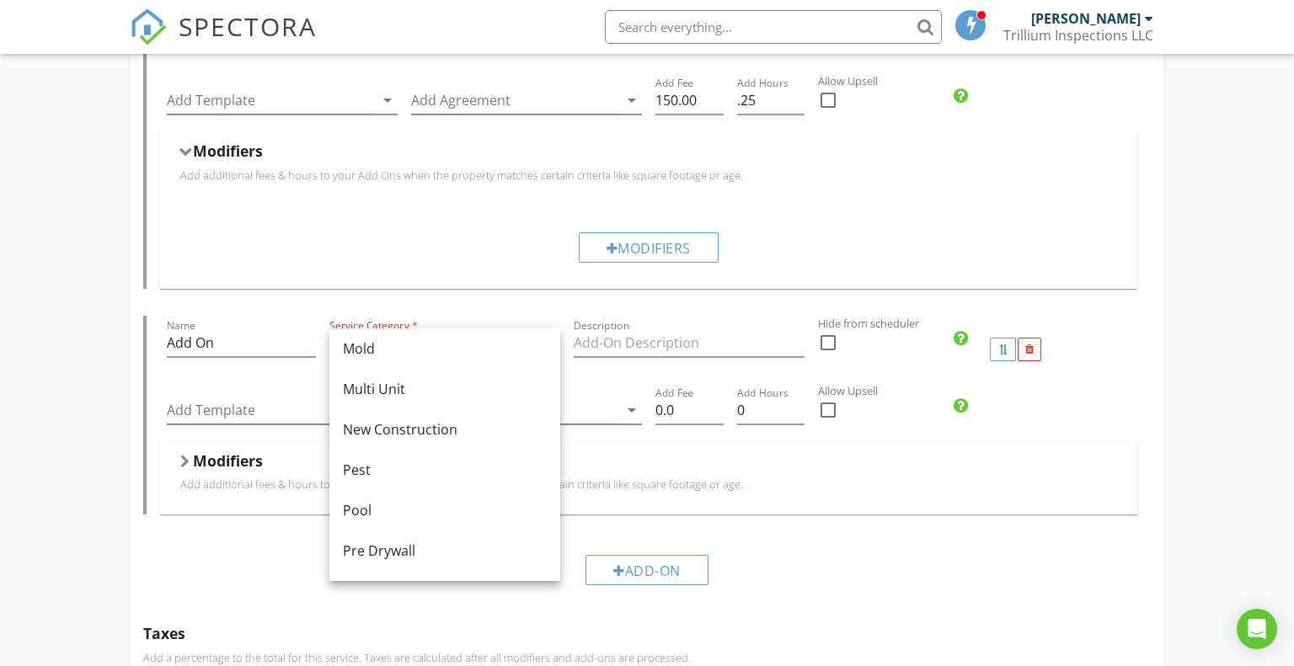
scroll to position [456, 0]
click at [868, 484] on p "Add additional fees & hours to your Add Ons when the property matches certain c…" at bounding box center [649, 484] width 938 height 13
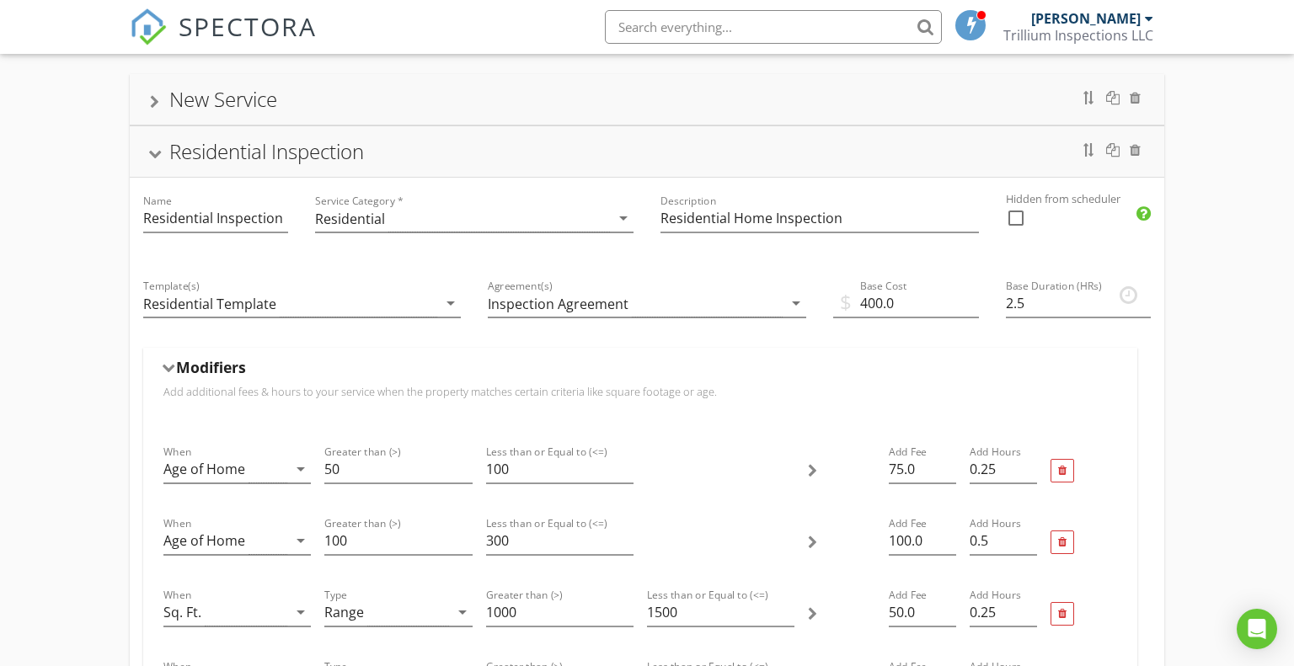
scroll to position [0, 0]
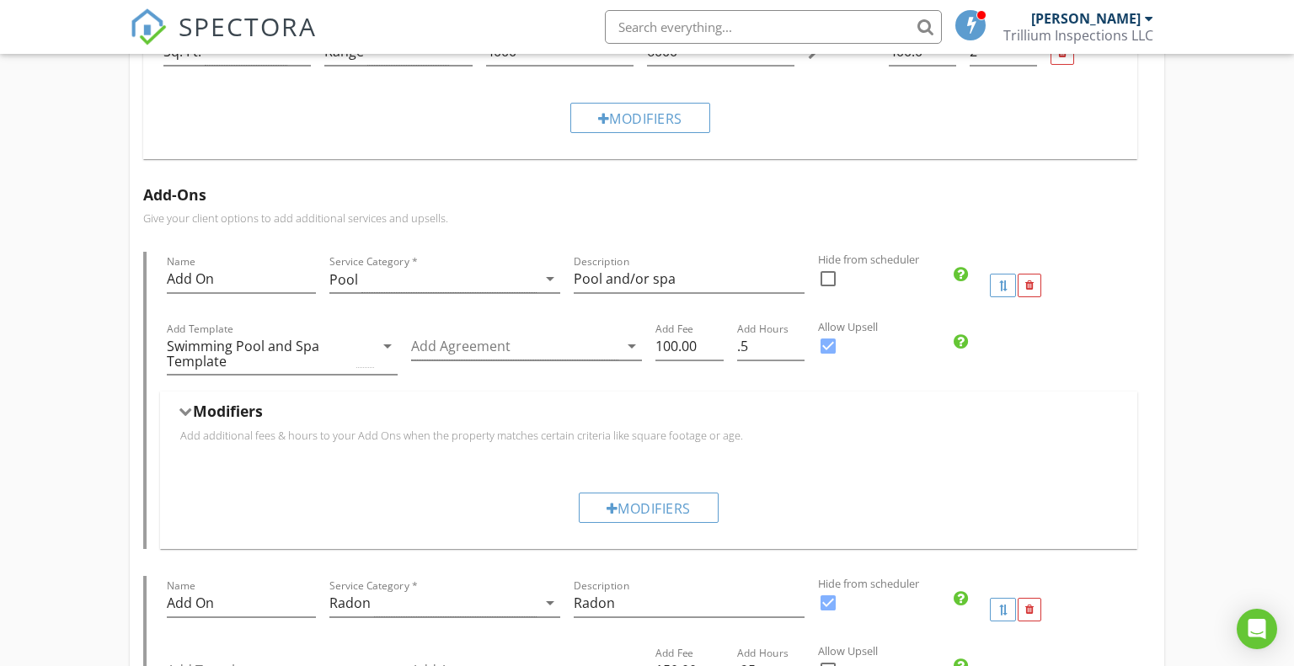
scroll to position [1098, 0]
click at [701, 350] on input "100.00" at bounding box center [689, 348] width 68 height 28
type input "1"
click at [746, 414] on div "Modifiers" at bounding box center [649, 416] width 938 height 26
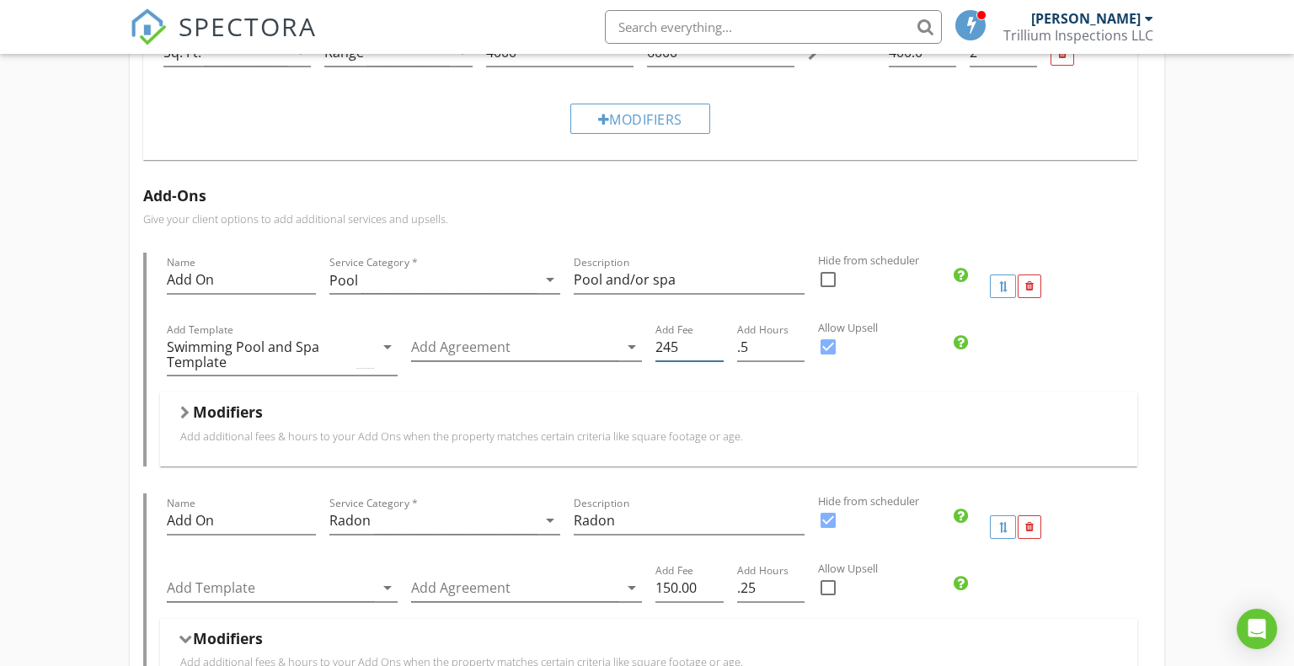
click at [698, 350] on input "245" at bounding box center [689, 348] width 68 height 28
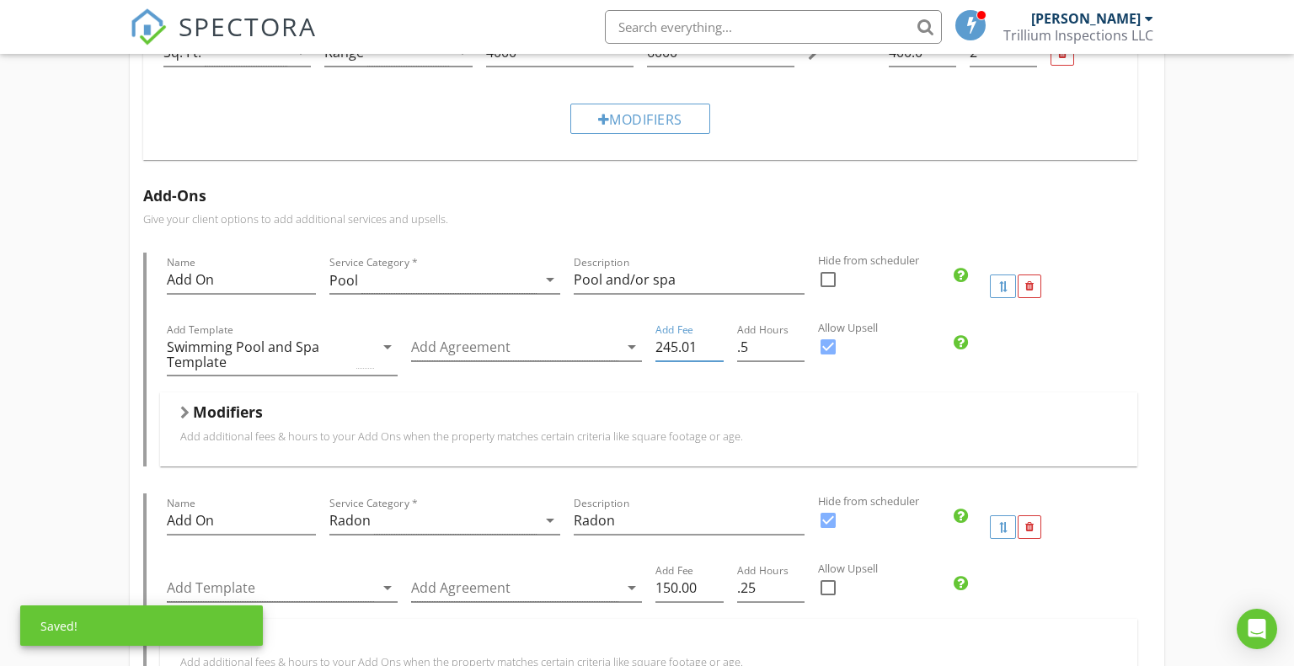
click at [717, 341] on input "245.01" at bounding box center [689, 348] width 68 height 28
click at [718, 346] on input "245" at bounding box center [689, 348] width 68 height 28
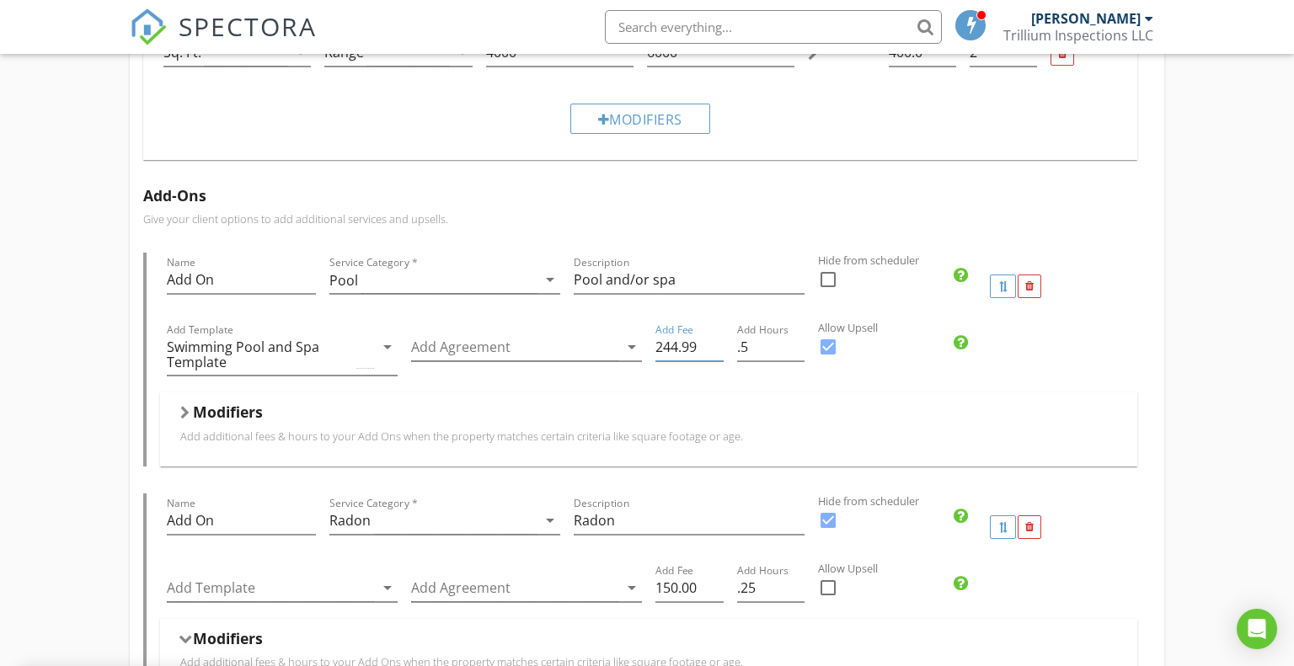
click at [720, 346] on input "244.99" at bounding box center [689, 348] width 68 height 28
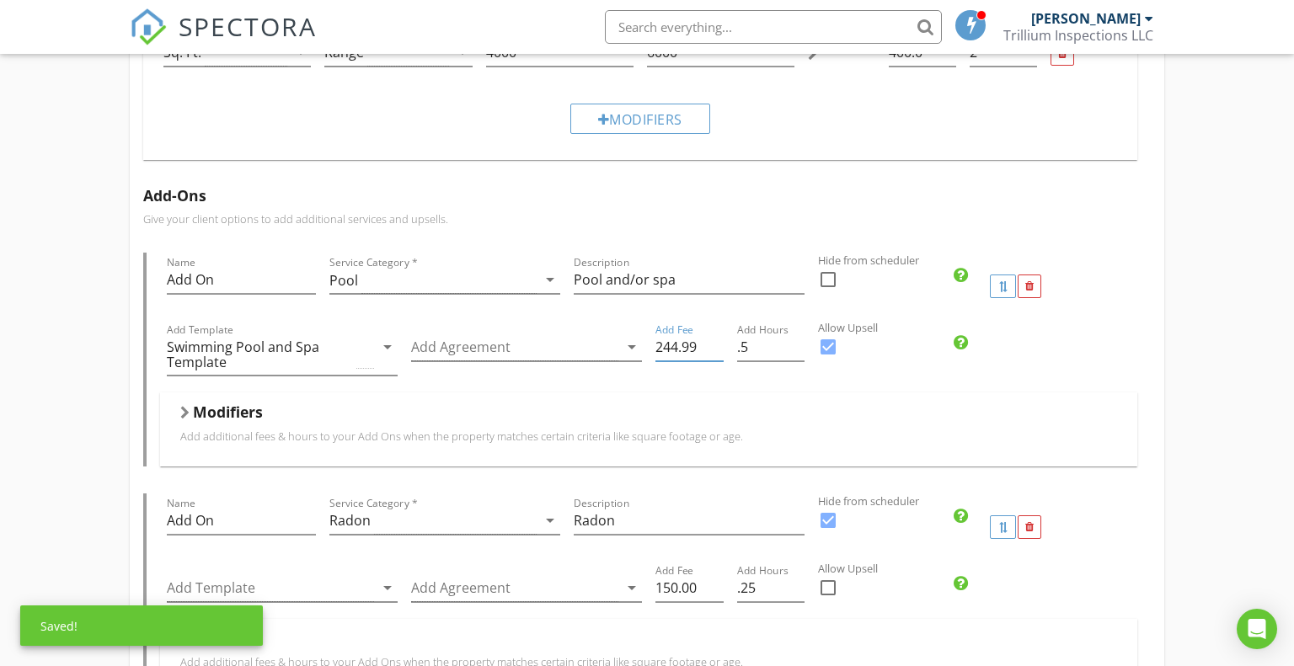
type input "245"
click at [719, 340] on input "245" at bounding box center [689, 348] width 68 height 28
click at [809, 430] on p "Add additional fees & hours to your Add Ons when the property matches certain c…" at bounding box center [649, 436] width 938 height 13
